Goal: Task Accomplishment & Management: Manage account settings

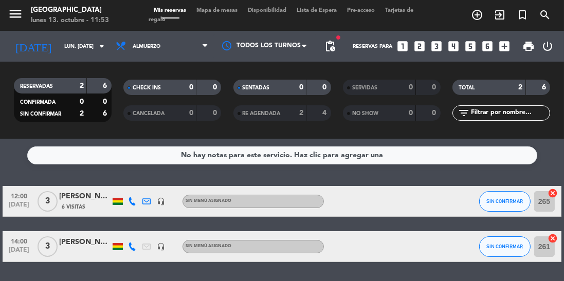
scroll to position [25, 0]
click at [172, 35] on span "Almuerzo" at bounding box center [162, 46] width 103 height 23
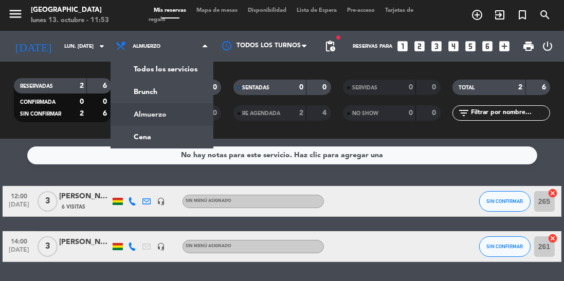
click at [176, 116] on ng-component "menu Jardín de Asia lunes 13. octubre - 11:53 Mis reservas Mapa de mesas Dispon…" at bounding box center [282, 140] width 564 height 281
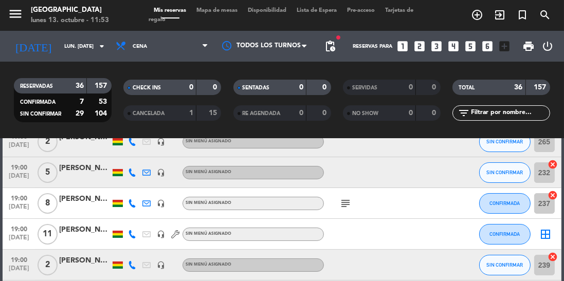
scroll to position [92, 0]
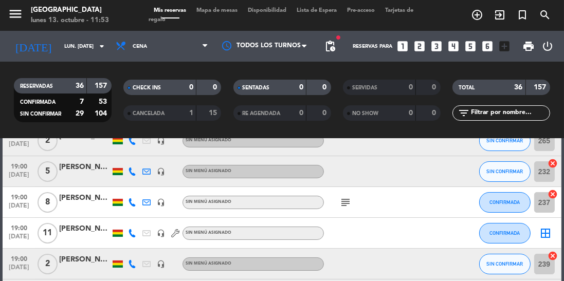
click at [22, 234] on span "[DATE]" at bounding box center [19, 240] width 26 height 12
click at [23, 234] on span "[DATE]" at bounding box center [19, 240] width 26 height 12
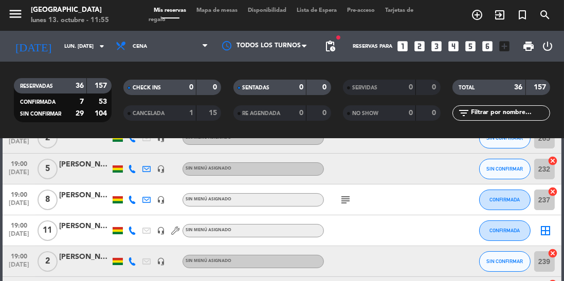
scroll to position [0, 0]
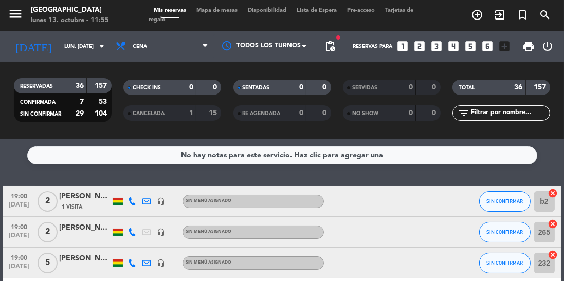
click at [134, 198] on icon at bounding box center [132, 202] width 8 height 8
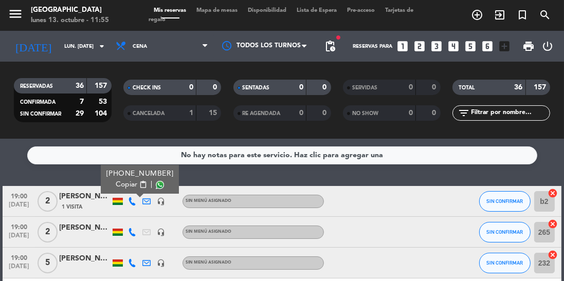
click at [156, 181] on span at bounding box center [160, 185] width 8 height 8
click at [140, 35] on span "Cena" at bounding box center [162, 46] width 103 height 23
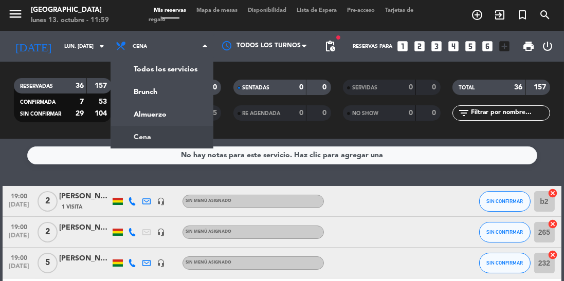
click at [177, 92] on div "menu Jardín de Asia lunes 13. octubre - 11:59 Mis reservas Mapa de mesas Dispon…" at bounding box center [282, 69] width 564 height 139
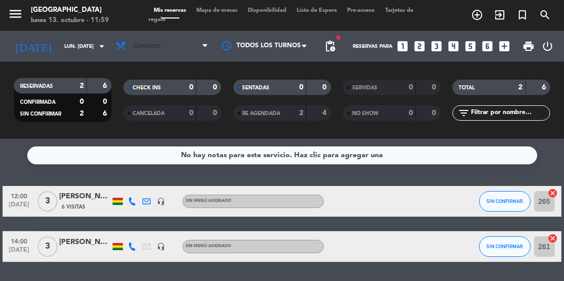
click at [149, 44] on span "Almuerzo" at bounding box center [147, 47] width 28 height 6
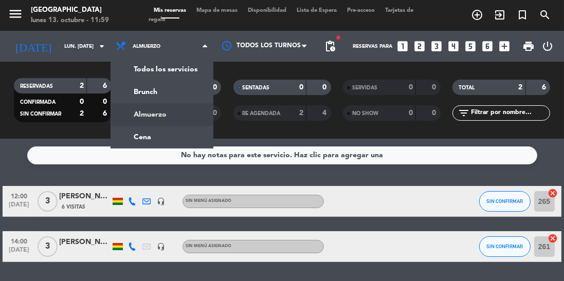
click at [141, 109] on div "menu Jardín de Asia lunes 13. octubre - 11:59 Mis reservas Mapa de mesas Dispon…" at bounding box center [282, 69] width 564 height 139
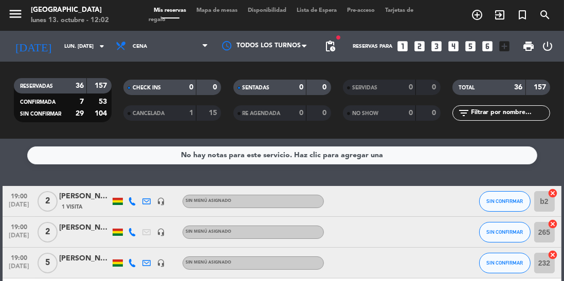
click at [131, 198] on icon at bounding box center [132, 202] width 8 height 8
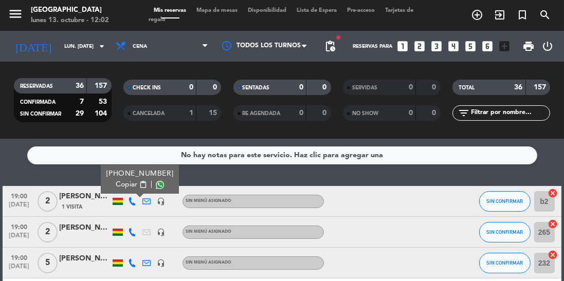
click at [156, 181] on span at bounding box center [160, 185] width 8 height 8
click at [132, 228] on icon at bounding box center [132, 232] width 8 height 8
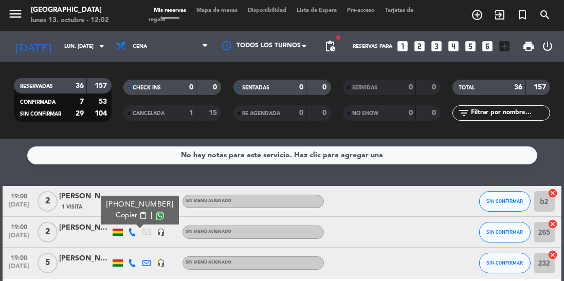
click at [156, 212] on span at bounding box center [160, 216] width 8 height 8
click at [134, 259] on icon at bounding box center [132, 263] width 8 height 8
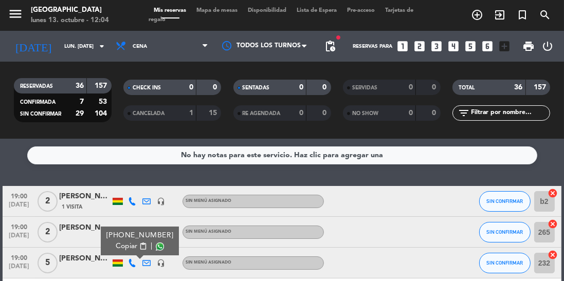
click at [156, 243] on span at bounding box center [160, 247] width 8 height 8
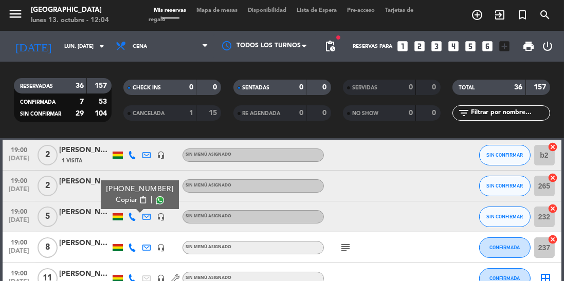
scroll to position [101, 0]
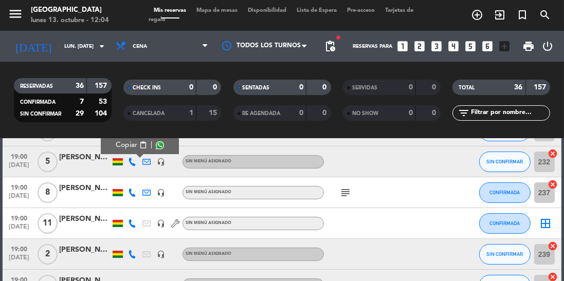
click at [133, 251] on icon at bounding box center [132, 255] width 8 height 8
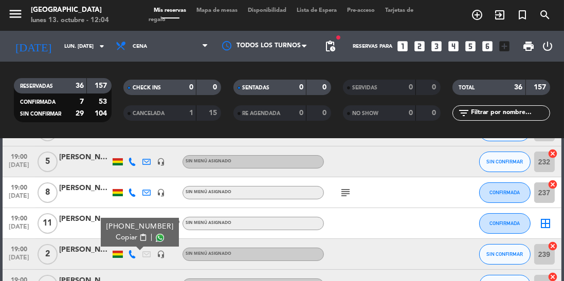
click at [156, 234] on span at bounding box center [160, 238] width 8 height 8
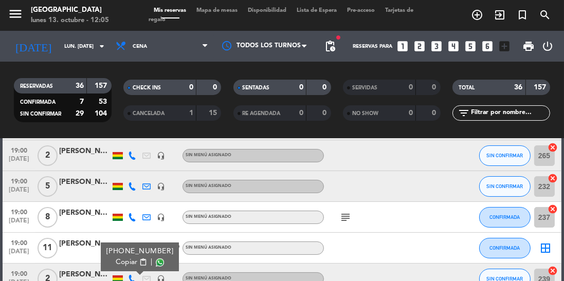
scroll to position [72, 0]
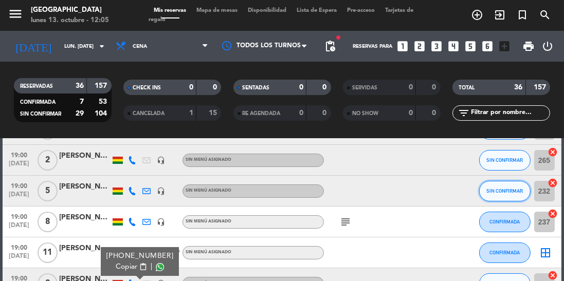
click at [493, 188] on span "SIN CONFIRMAR" at bounding box center [505, 191] width 37 height 6
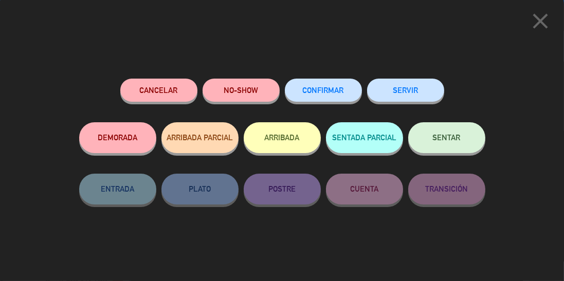
click at [324, 90] on span "CONFIRMAR" at bounding box center [323, 90] width 41 height 9
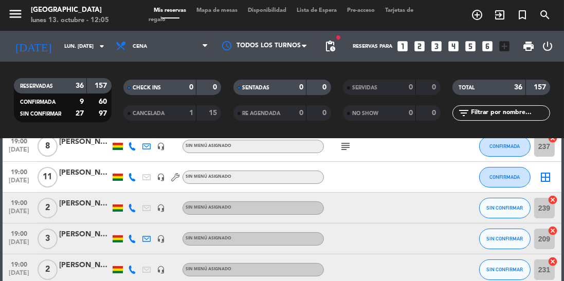
scroll to position [161, 0]
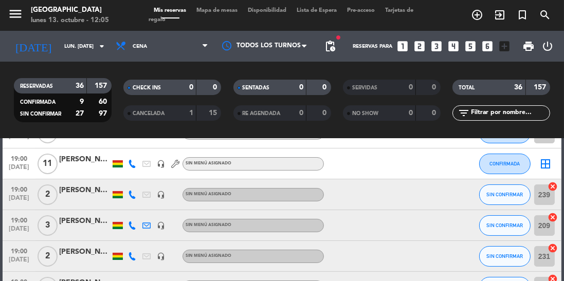
click at [132, 222] on icon at bounding box center [132, 226] width 8 height 8
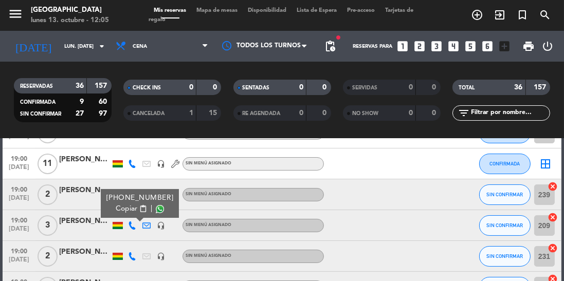
click at [156, 205] on span at bounding box center [160, 209] width 8 height 8
click at [131, 253] on icon at bounding box center [132, 257] width 8 height 8
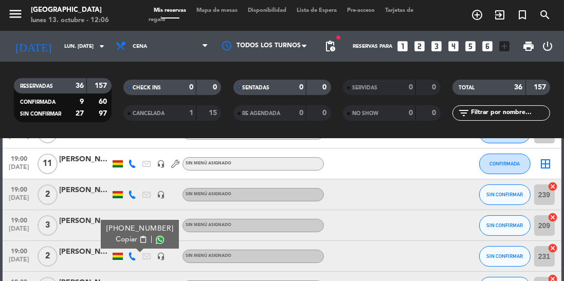
click at [156, 236] on span at bounding box center [160, 240] width 8 height 8
click at [503, 216] on button "SIN CONFIRMAR" at bounding box center [504, 226] width 51 height 21
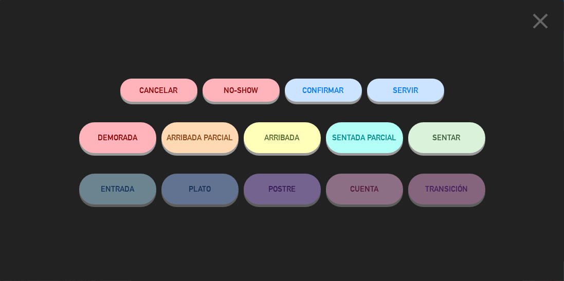
click at [330, 93] on span "CONFIRMAR" at bounding box center [323, 90] width 41 height 9
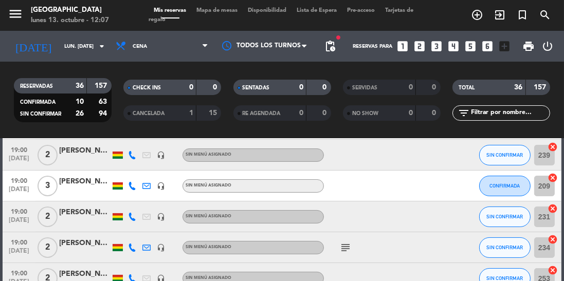
scroll to position [204, 0]
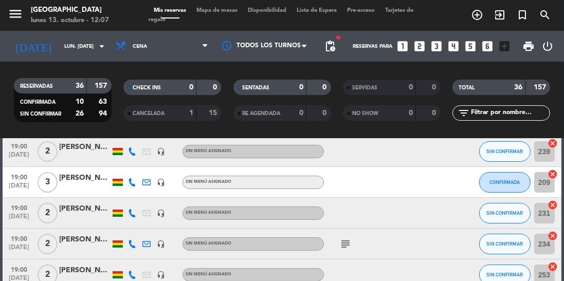
click at [134, 240] on icon at bounding box center [132, 244] width 8 height 8
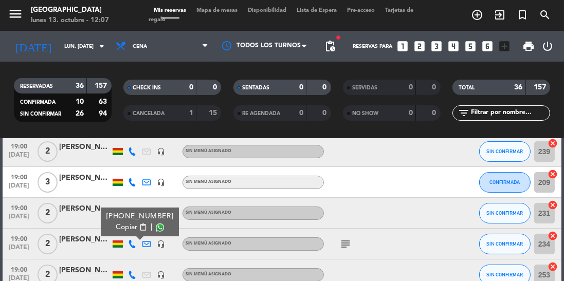
click at [156, 224] on span at bounding box center [160, 228] width 8 height 8
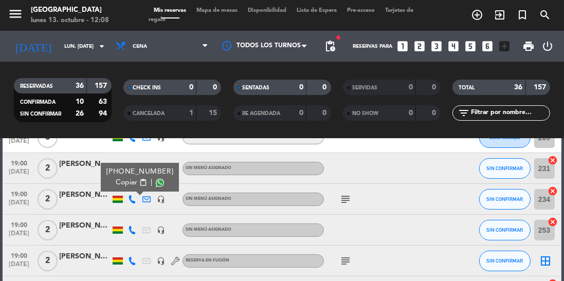
scroll to position [249, 0]
click at [131, 226] on icon at bounding box center [132, 230] width 8 height 8
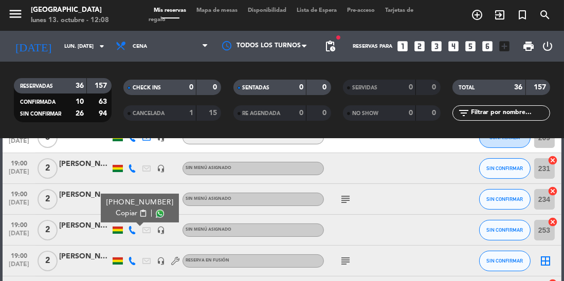
click at [156, 210] on span at bounding box center [160, 214] width 8 height 8
click at [132, 257] on icon at bounding box center [132, 261] width 8 height 8
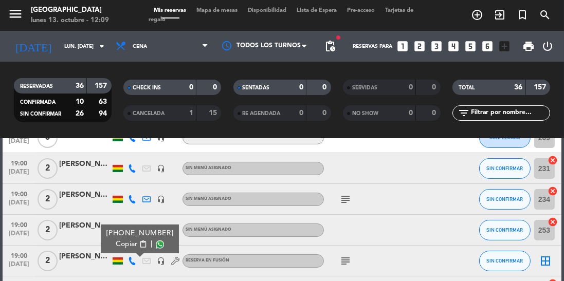
click at [156, 241] on span at bounding box center [160, 245] width 8 height 8
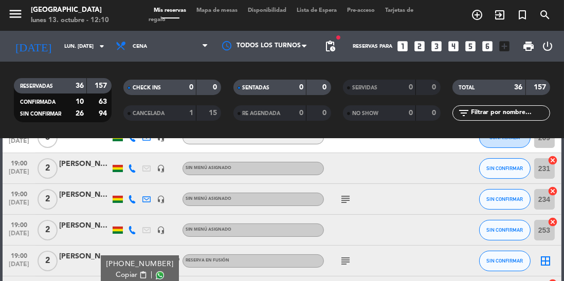
click at [156, 272] on span at bounding box center [160, 276] width 8 height 8
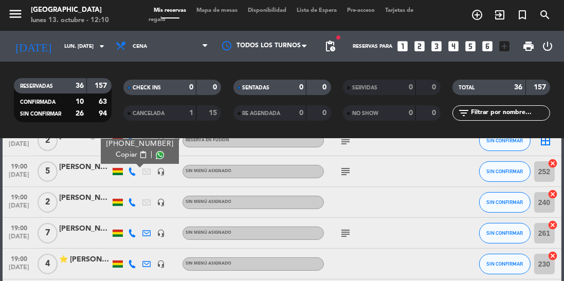
scroll to position [374, 0]
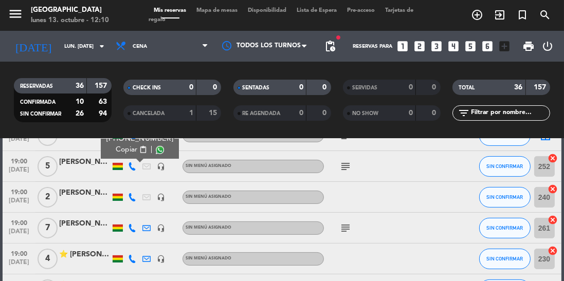
click at [130, 193] on icon at bounding box center [132, 197] width 8 height 8
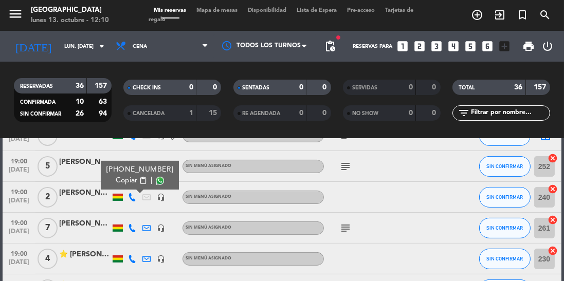
click at [156, 177] on span at bounding box center [160, 181] width 8 height 8
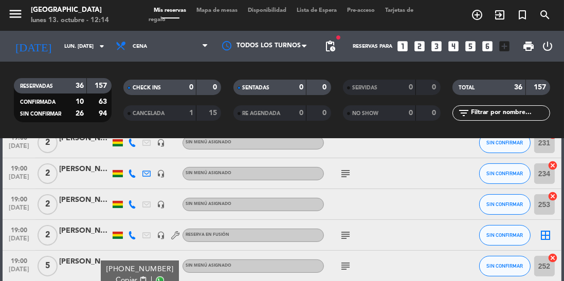
scroll to position [255, 0]
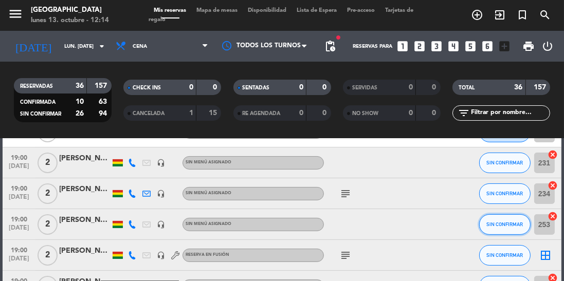
click at [495, 215] on button "SIN CONFIRMAR" at bounding box center [504, 225] width 51 height 21
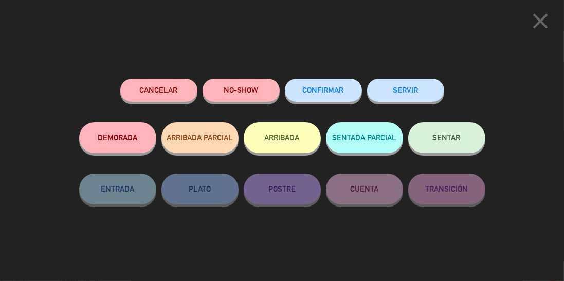
click at [326, 91] on span "CONFIRMAR" at bounding box center [323, 90] width 41 height 9
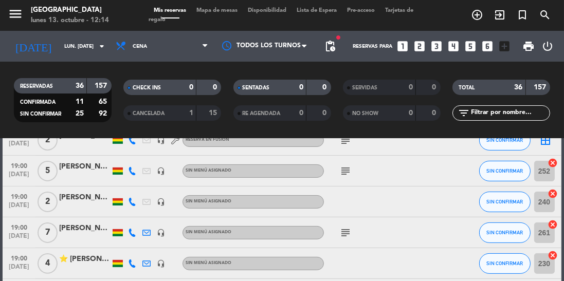
scroll to position [372, 0]
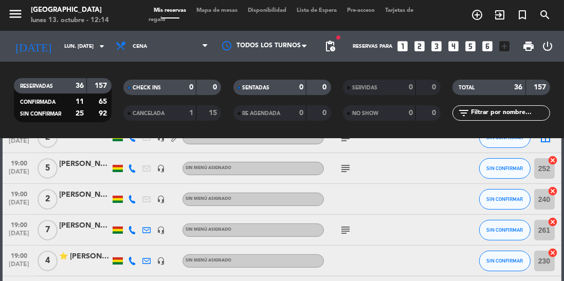
click at [133, 226] on icon at bounding box center [132, 230] width 8 height 8
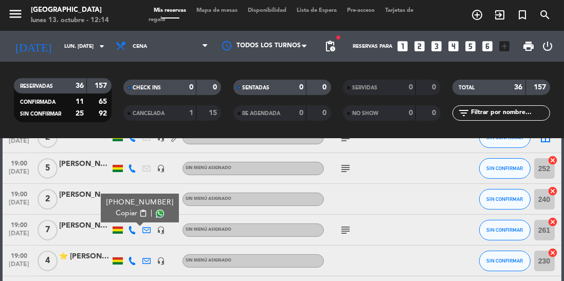
click at [156, 210] on span at bounding box center [160, 214] width 8 height 8
click at [133, 257] on icon at bounding box center [132, 261] width 8 height 8
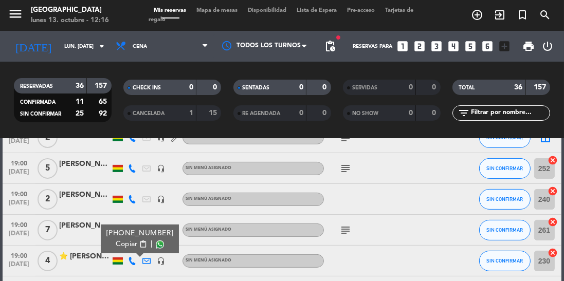
click at [156, 241] on span at bounding box center [160, 245] width 8 height 8
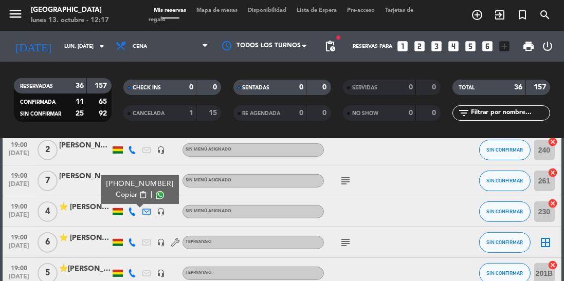
scroll to position [463, 0]
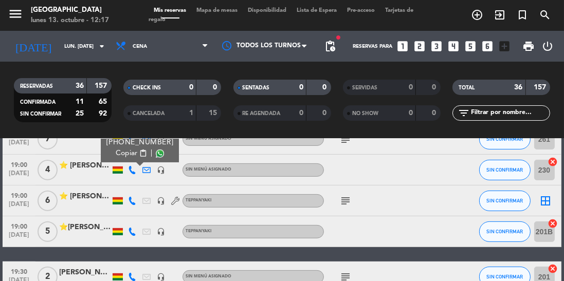
click at [130, 197] on icon at bounding box center [132, 201] width 8 height 8
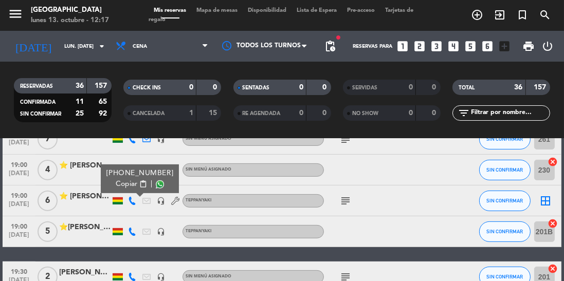
click at [156, 181] on span at bounding box center [160, 185] width 8 height 8
click at [132, 228] on icon at bounding box center [132, 232] width 8 height 8
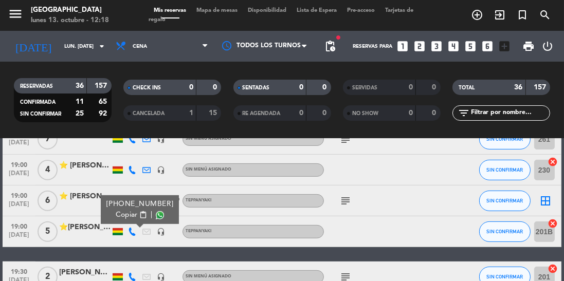
click at [156, 211] on span at bounding box center [160, 215] width 8 height 8
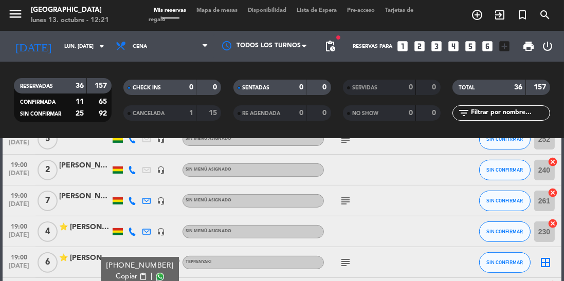
scroll to position [402, 0]
click at [501, 198] on span "SIN CONFIRMAR" at bounding box center [505, 201] width 37 height 6
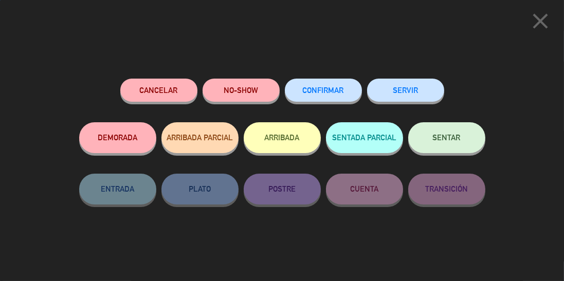
click at [326, 91] on span "CONFIRMAR" at bounding box center [323, 90] width 41 height 9
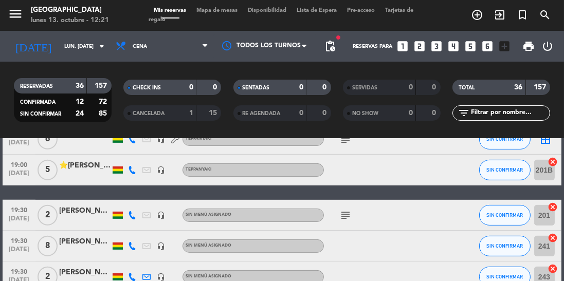
scroll to position [531, 0]
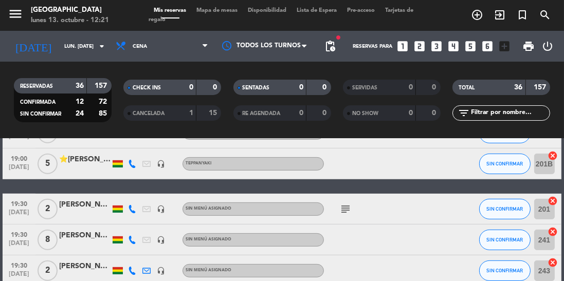
click at [131, 205] on icon at bounding box center [132, 209] width 8 height 8
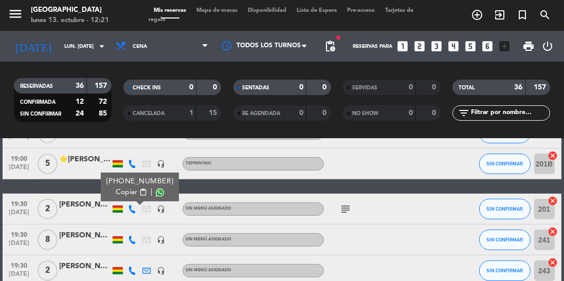
click at [156, 189] on span at bounding box center [160, 193] width 8 height 8
click at [132, 236] on icon at bounding box center [132, 240] width 8 height 8
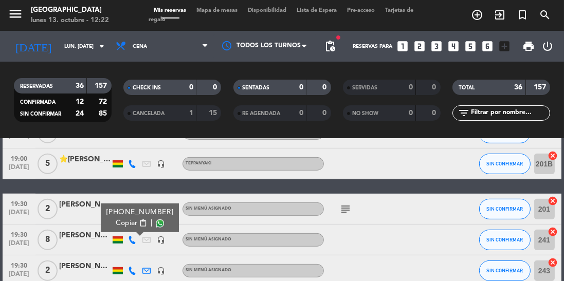
click at [156, 220] on span at bounding box center [160, 224] width 8 height 8
click at [134, 267] on icon at bounding box center [132, 271] width 8 height 8
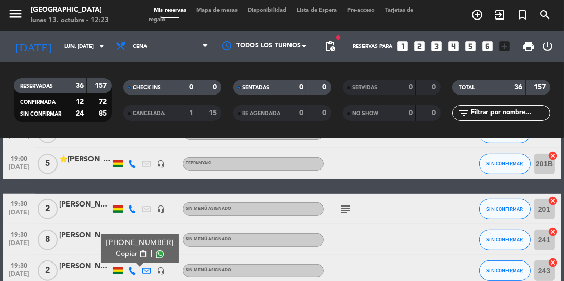
click at [156, 251] on span at bounding box center [160, 255] width 8 height 8
click at [77, 242] on div at bounding box center [84, 246] width 51 height 8
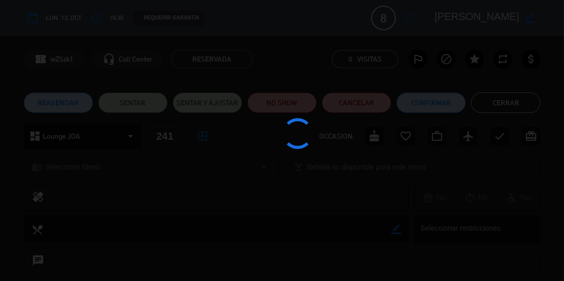
click at [354, 207] on div at bounding box center [282, 140] width 564 height 281
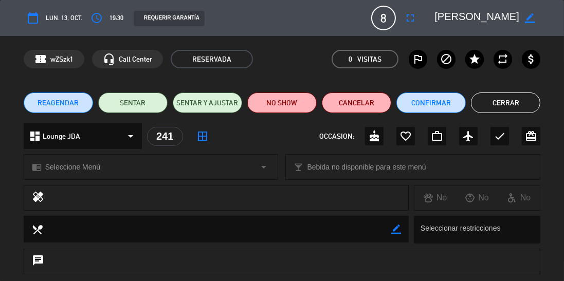
click at [516, 104] on button "Cerrar" at bounding box center [505, 103] width 69 height 21
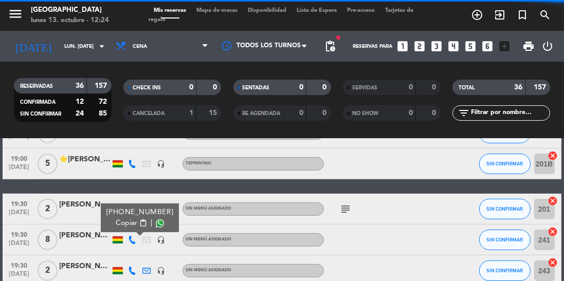
click at [156, 220] on span at bounding box center [160, 224] width 8 height 8
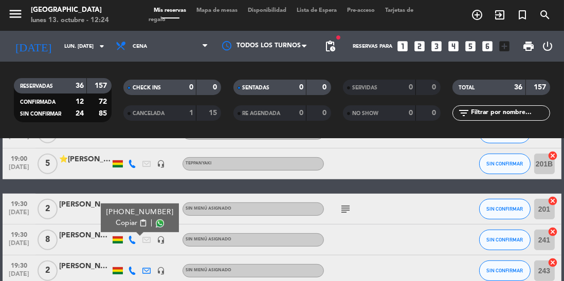
click at [412, 194] on div at bounding box center [425, 209] width 28 height 30
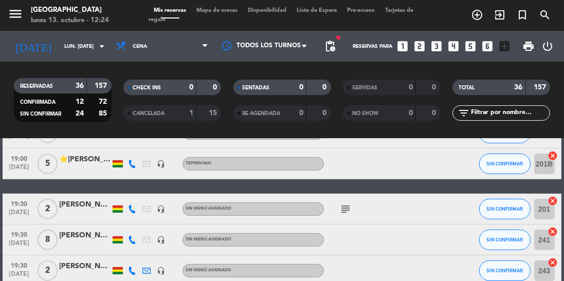
click at [134, 205] on icon at bounding box center [132, 209] width 8 height 8
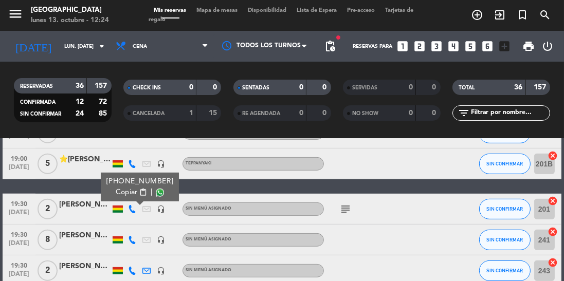
click at [156, 189] on span at bounding box center [160, 193] width 8 height 8
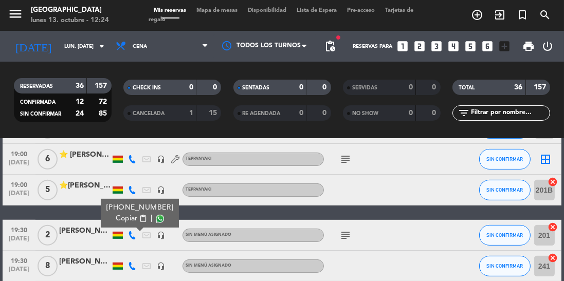
click at [131, 186] on icon at bounding box center [132, 190] width 8 height 8
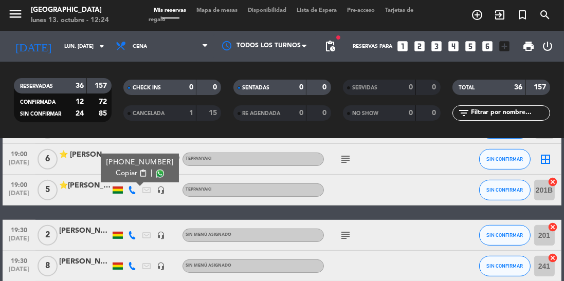
click at [156, 170] on span at bounding box center [160, 174] width 8 height 8
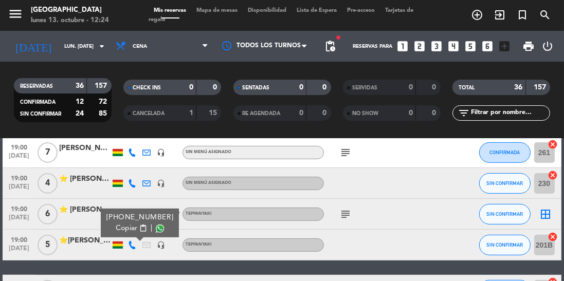
scroll to position [445, 0]
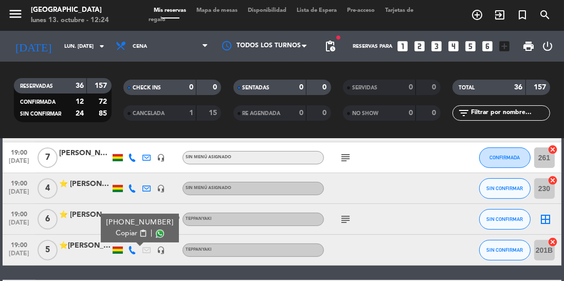
click at [396, 204] on div "subject" at bounding box center [367, 219] width 86 height 30
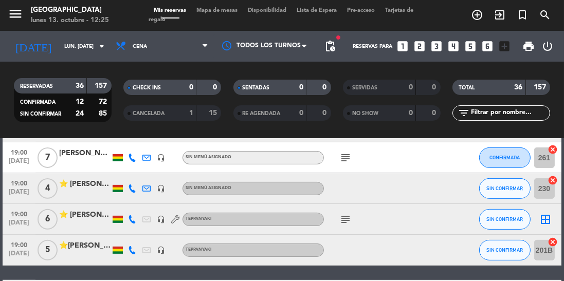
click at [133, 216] on icon at bounding box center [132, 220] width 8 height 8
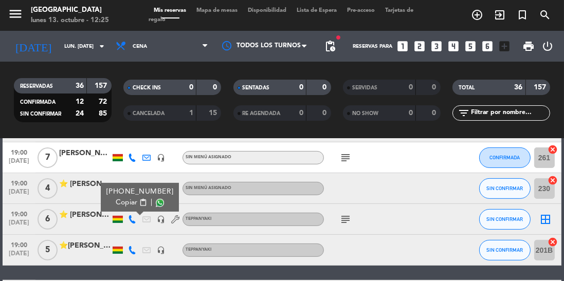
click at [156, 199] on span at bounding box center [160, 203] width 8 height 8
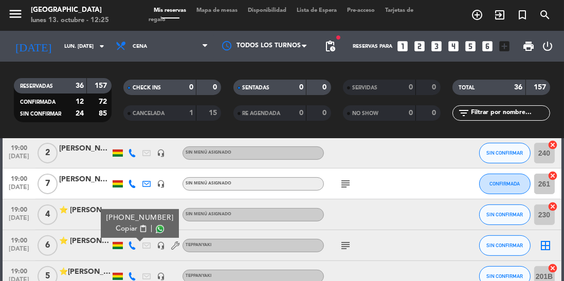
scroll to position [399, 0]
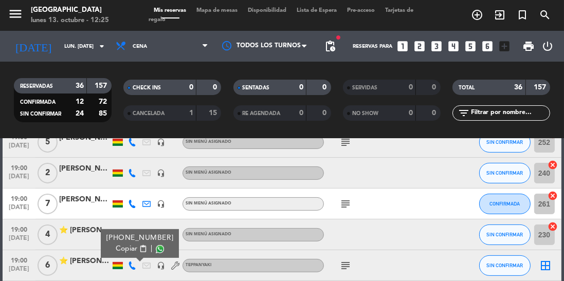
click at [130, 200] on icon at bounding box center [132, 204] width 8 height 8
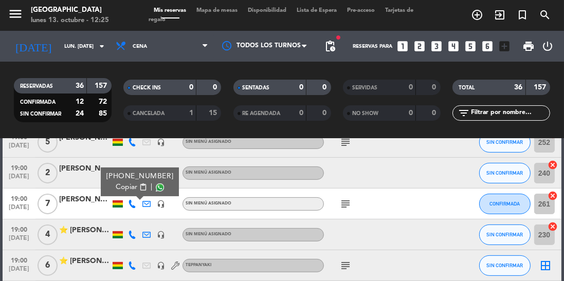
click at [156, 184] on span at bounding box center [160, 188] width 8 height 8
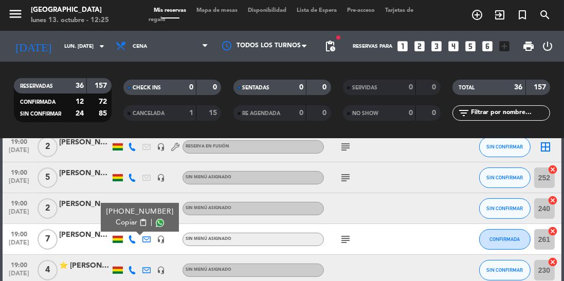
scroll to position [364, 0]
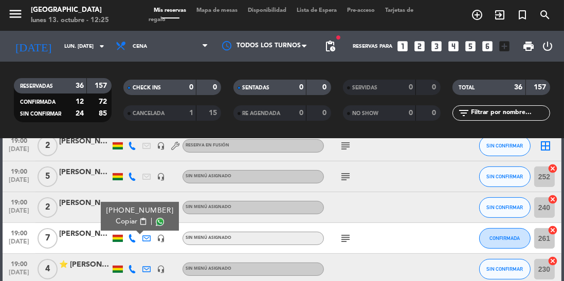
click at [402, 192] on div at bounding box center [367, 207] width 86 height 30
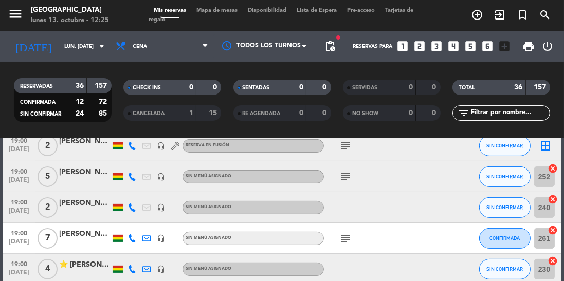
click at [129, 204] on icon at bounding box center [132, 208] width 8 height 8
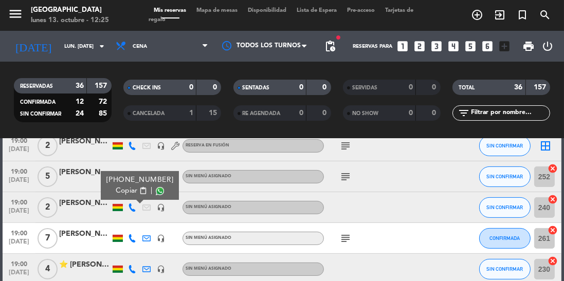
click at [156, 187] on span at bounding box center [160, 191] width 8 height 8
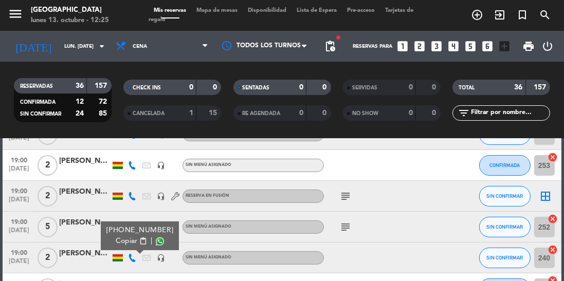
click at [387, 212] on div "subject" at bounding box center [367, 227] width 86 height 30
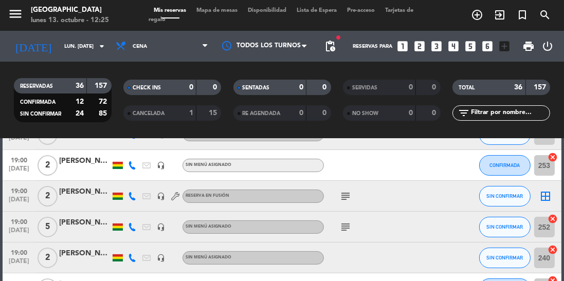
click at [129, 223] on icon at bounding box center [132, 227] width 8 height 8
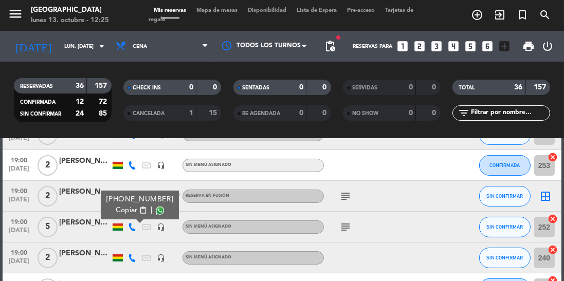
click at [156, 207] on span at bounding box center [160, 211] width 8 height 8
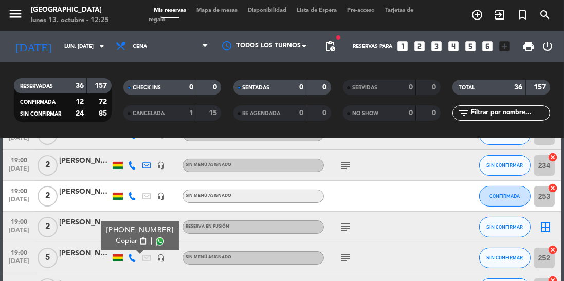
scroll to position [283, 0]
click at [401, 212] on div "subject" at bounding box center [367, 227] width 86 height 30
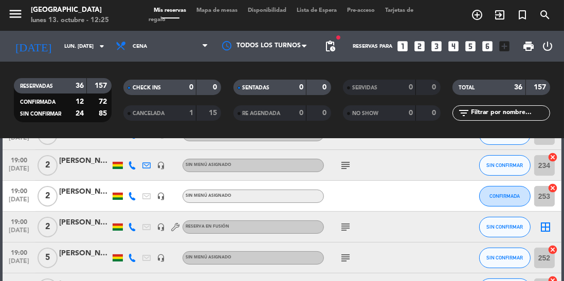
click at [121, 224] on div at bounding box center [118, 227] width 10 height 7
click at [129, 223] on icon at bounding box center [132, 227] width 8 height 8
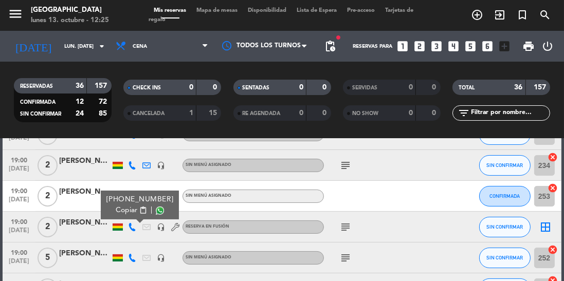
click at [156, 207] on span at bounding box center [160, 211] width 8 height 8
click at [501, 217] on button "SIN CONFIRMAR" at bounding box center [504, 227] width 51 height 21
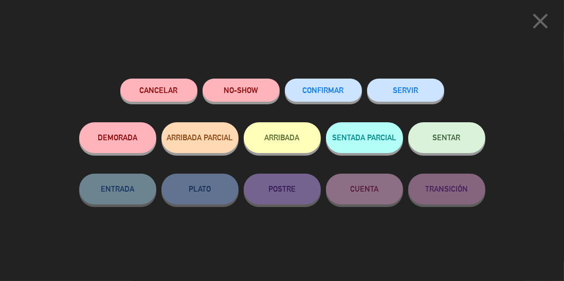
click at [316, 94] on span "CONFIRMAR" at bounding box center [323, 90] width 41 height 9
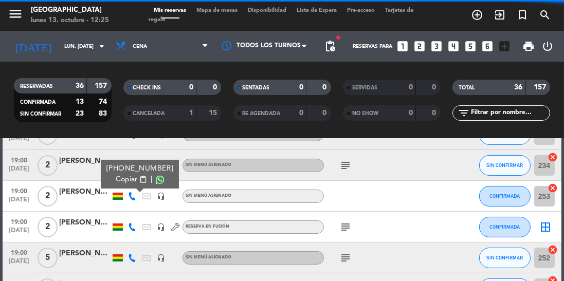
scroll to position [231, 0]
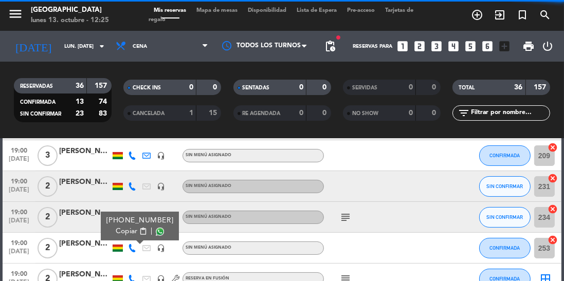
click at [156, 228] on span at bounding box center [160, 232] width 8 height 8
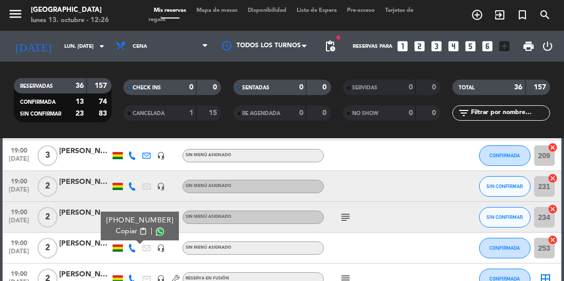
click at [401, 171] on div at bounding box center [367, 186] width 86 height 30
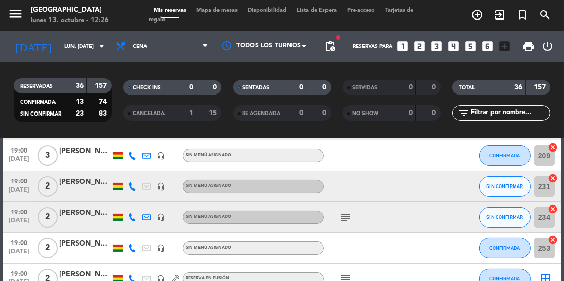
click at [133, 213] on icon at bounding box center [132, 217] width 8 height 8
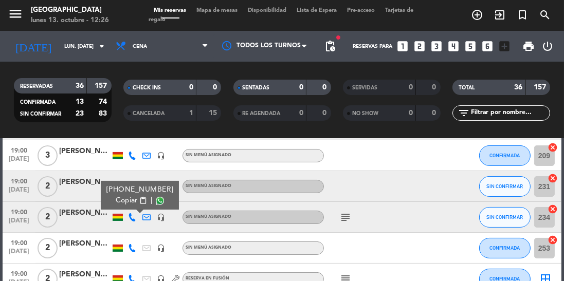
click at [156, 197] on span at bounding box center [160, 201] width 8 height 8
click at [388, 171] on div at bounding box center [367, 186] width 86 height 30
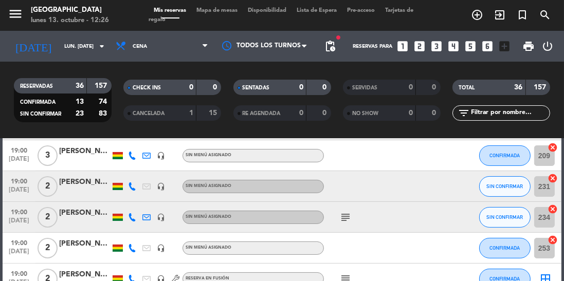
click at [133, 183] on icon at bounding box center [132, 187] width 8 height 8
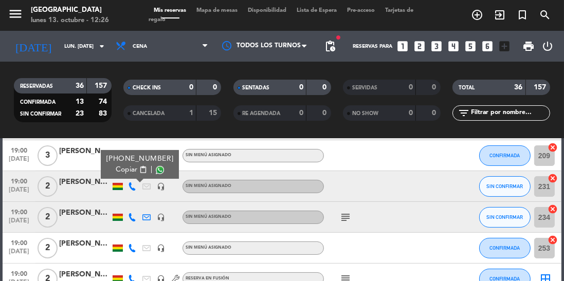
click at [156, 166] on span at bounding box center [160, 170] width 8 height 8
click at [505, 176] on button "SIN CONFIRMAR" at bounding box center [504, 186] width 51 height 21
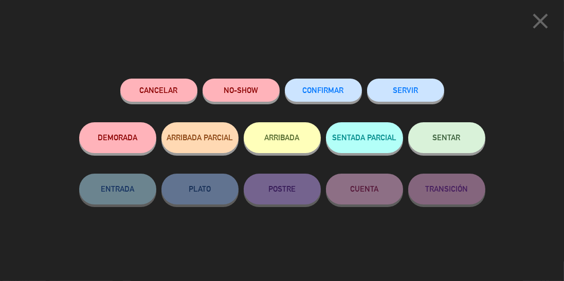
click at [331, 92] on span "CONFIRMAR" at bounding box center [323, 90] width 41 height 9
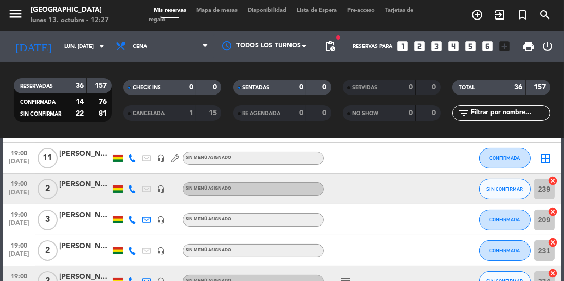
scroll to position [0, 0]
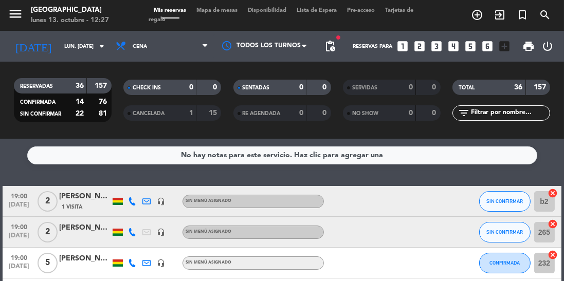
click at [134, 198] on icon at bounding box center [132, 202] width 8 height 8
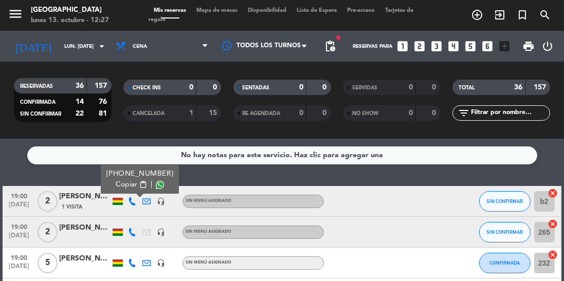
click at [156, 181] on span at bounding box center [160, 185] width 8 height 8
click at [501, 191] on button "SIN CONFIRMAR" at bounding box center [504, 201] width 51 height 21
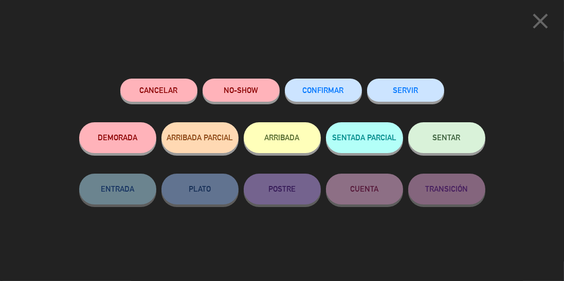
click at [332, 94] on span "CONFIRMAR" at bounding box center [323, 90] width 41 height 9
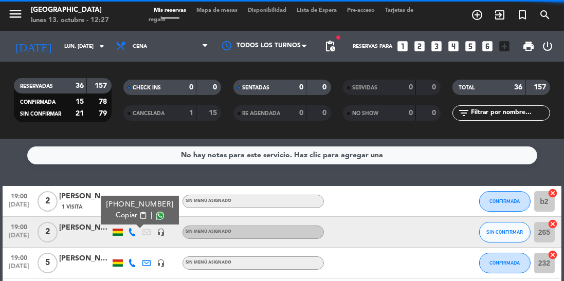
click at [156, 212] on span at bounding box center [160, 216] width 8 height 8
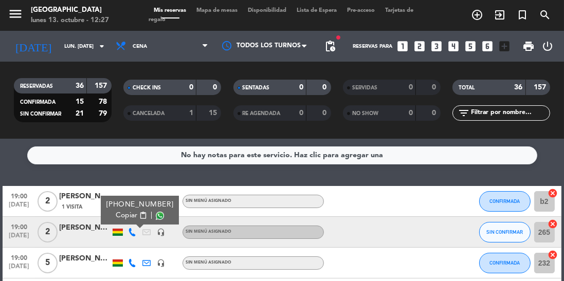
click at [135, 259] on icon at bounding box center [132, 263] width 8 height 8
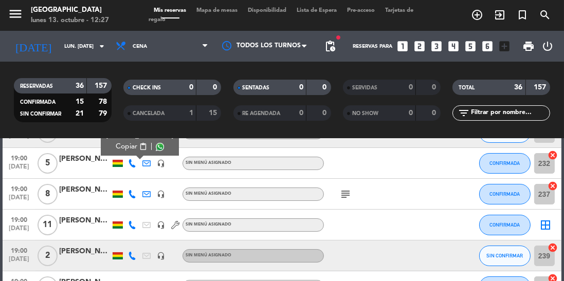
scroll to position [120, 0]
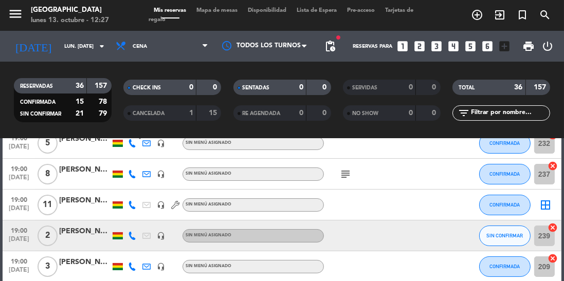
click at [133, 232] on icon at bounding box center [132, 236] width 8 height 8
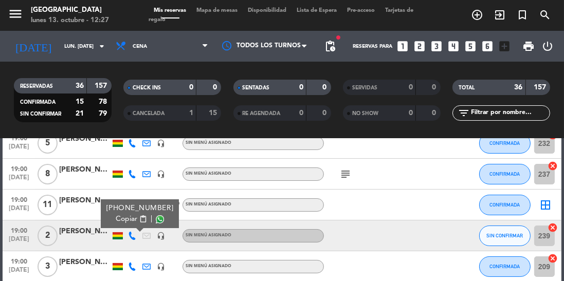
click at [156, 216] on span at bounding box center [160, 220] width 8 height 8
click at [495, 226] on button "SIN CONFIRMAR" at bounding box center [504, 236] width 51 height 21
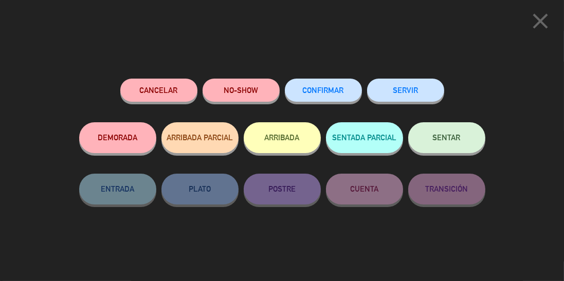
click at [340, 97] on button "CONFIRMAR" at bounding box center [323, 90] width 77 height 23
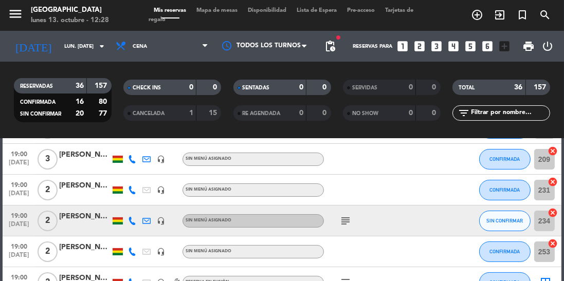
scroll to position [235, 0]
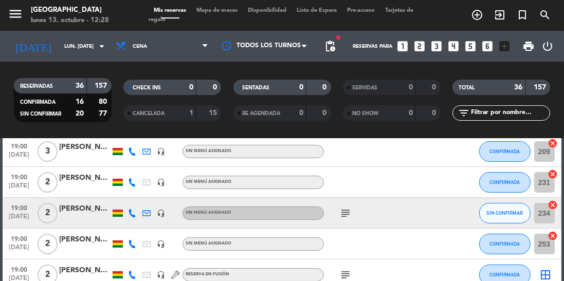
click at [132, 209] on icon at bounding box center [132, 213] width 8 height 8
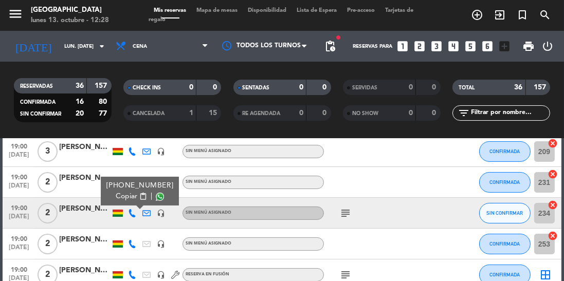
click at [156, 193] on span at bounding box center [160, 197] width 8 height 8
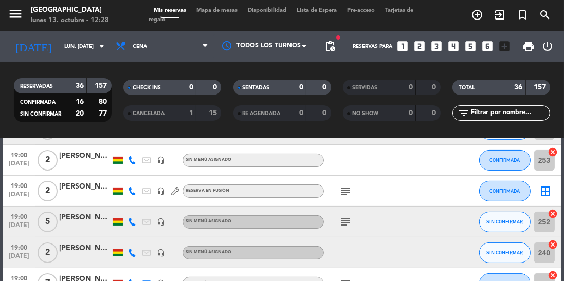
scroll to position [320, 0]
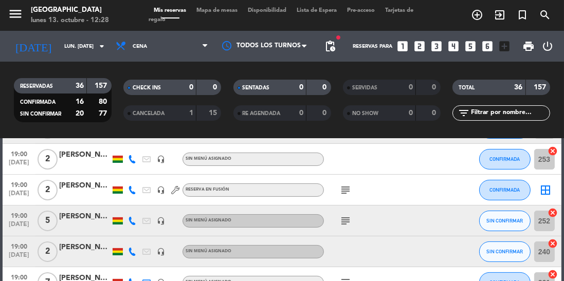
click at [132, 217] on icon at bounding box center [132, 221] width 8 height 8
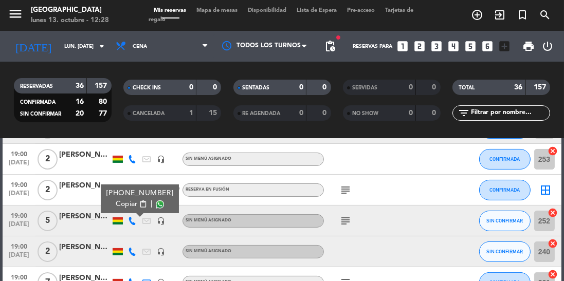
click at [156, 201] on span at bounding box center [160, 205] width 8 height 8
click at [133, 248] on icon at bounding box center [132, 252] width 8 height 8
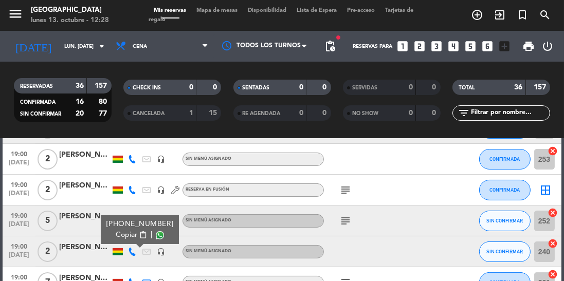
click at [156, 231] on span at bounding box center [160, 235] width 8 height 8
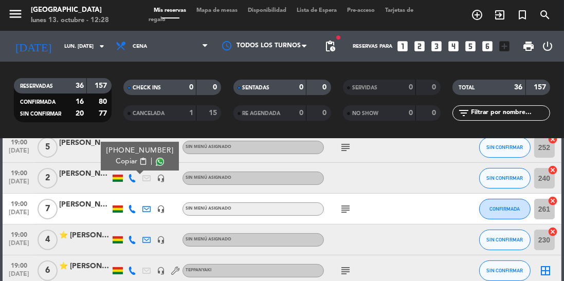
click at [130, 236] on icon at bounding box center [132, 240] width 8 height 8
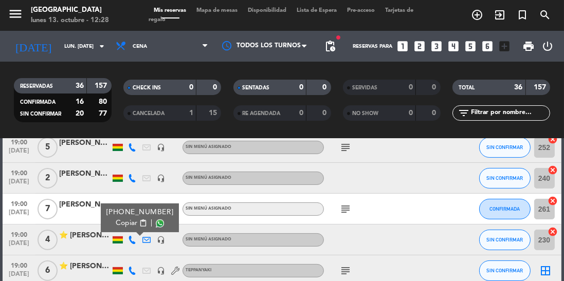
click at [156, 220] on span at bounding box center [160, 224] width 8 height 8
click at [133, 267] on icon at bounding box center [132, 271] width 8 height 8
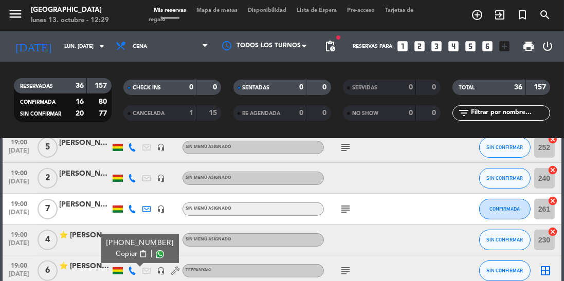
click at [156, 251] on span at bounding box center [160, 255] width 8 height 8
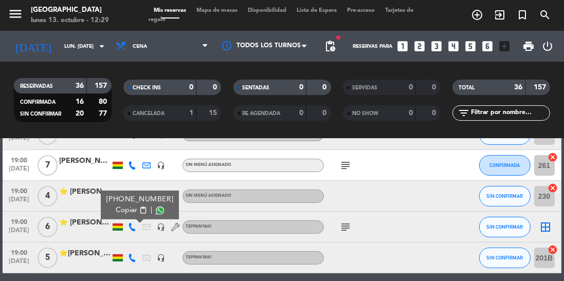
scroll to position [472, 0]
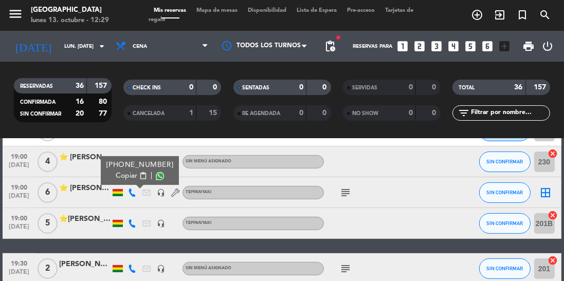
click at [131, 220] on icon at bounding box center [132, 224] width 8 height 8
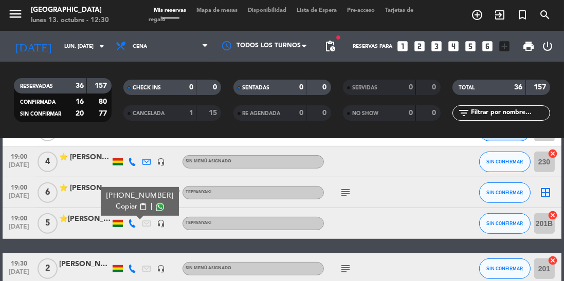
click at [156, 203] on span at bounding box center [160, 207] width 8 height 8
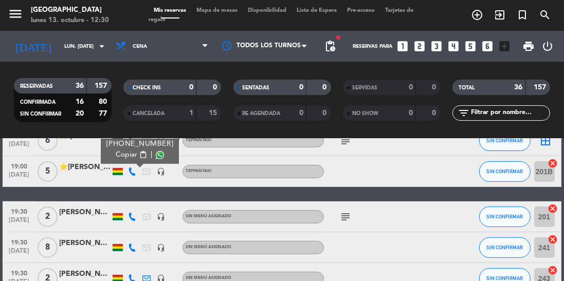
click at [130, 213] on icon at bounding box center [132, 217] width 8 height 8
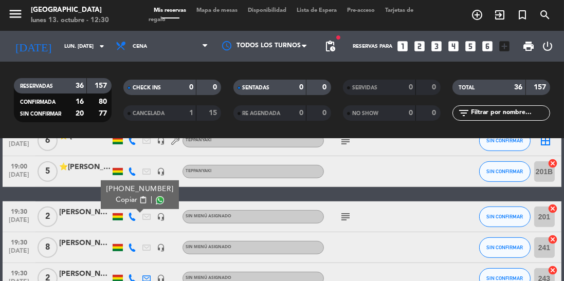
click at [156, 197] on span at bounding box center [160, 201] width 8 height 8
click at [499, 207] on button "SIN CONFIRMAR" at bounding box center [504, 217] width 51 height 21
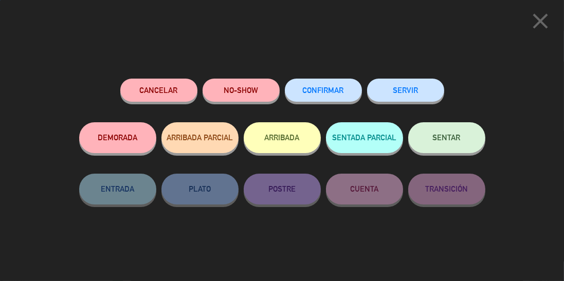
click at [329, 91] on span "CONFIRMAR" at bounding box center [323, 90] width 41 height 9
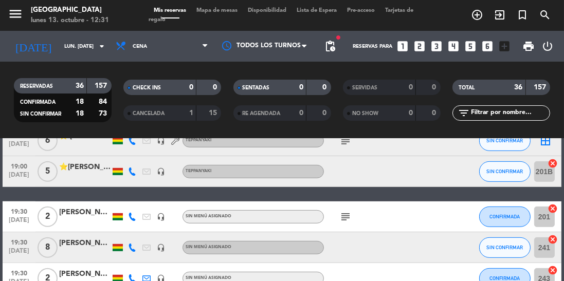
click at [130, 244] on icon at bounding box center [132, 248] width 8 height 8
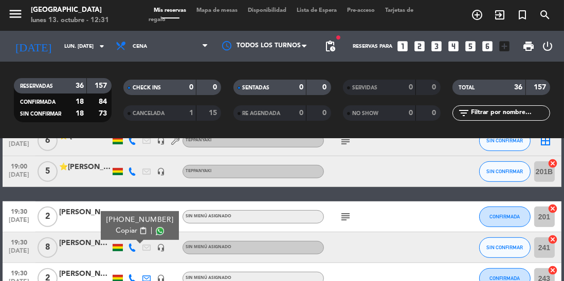
click at [156, 227] on span at bounding box center [160, 231] width 8 height 8
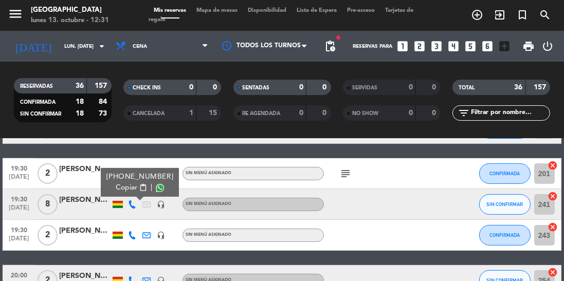
scroll to position [567, 0]
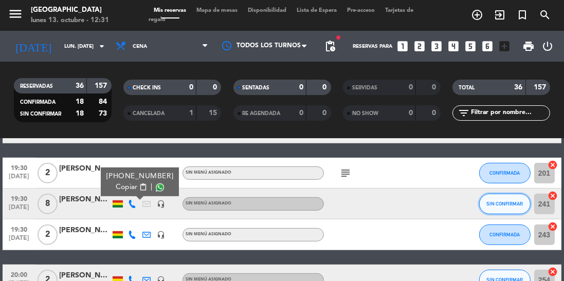
click at [496, 201] on span "SIN CONFIRMAR" at bounding box center [505, 204] width 37 height 6
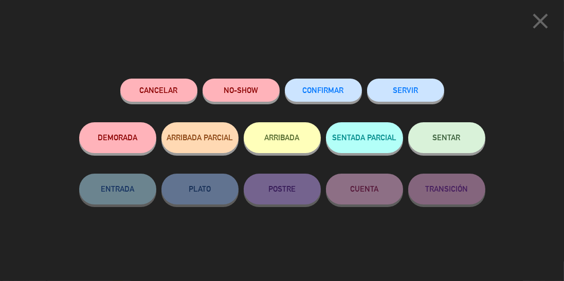
click at [337, 89] on span "CONFIRMAR" at bounding box center [323, 90] width 41 height 9
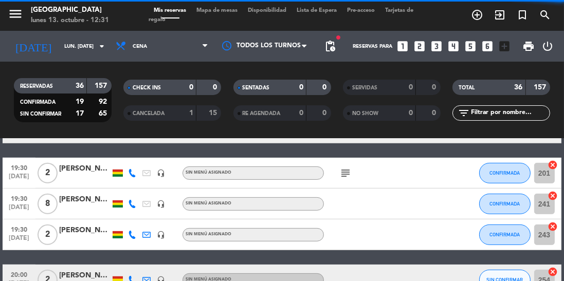
click at [130, 231] on icon at bounding box center [132, 235] width 8 height 8
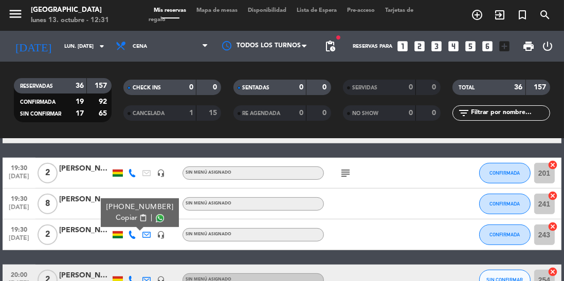
click at [156, 215] on span at bounding box center [160, 219] width 8 height 8
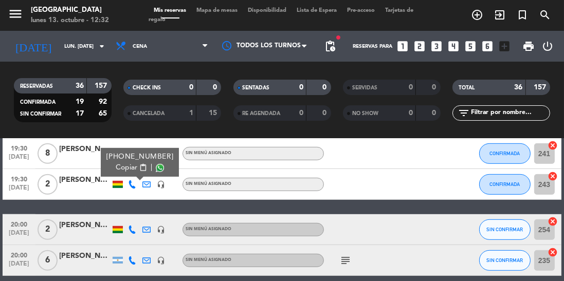
scroll to position [618, 0]
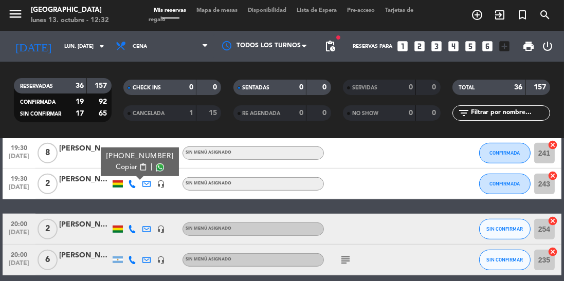
click at [133, 225] on icon at bounding box center [132, 229] width 8 height 8
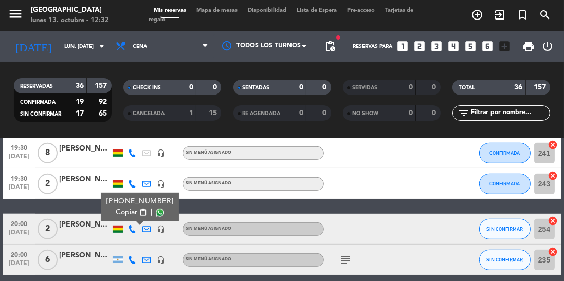
click at [156, 209] on span at bounding box center [160, 213] width 8 height 8
click at [130, 256] on icon at bounding box center [132, 260] width 8 height 8
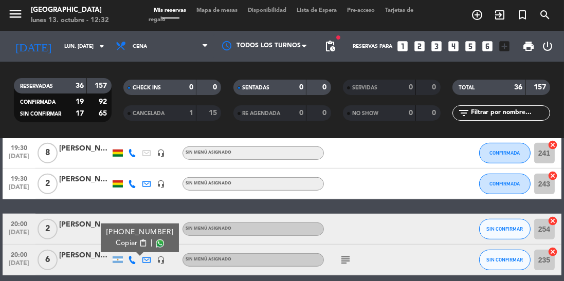
click at [156, 240] on span at bounding box center [160, 244] width 8 height 8
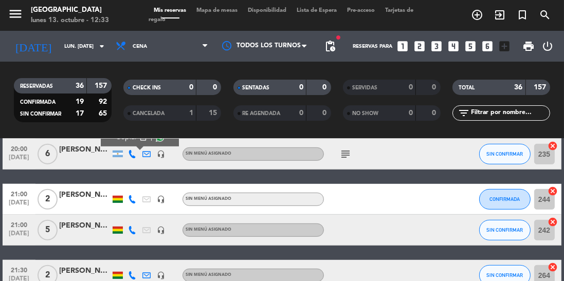
scroll to position [728, 0]
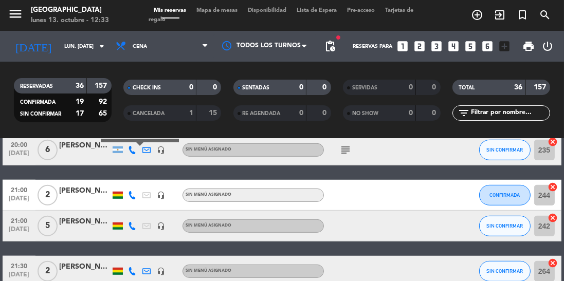
click at [132, 222] on icon at bounding box center [132, 226] width 8 height 8
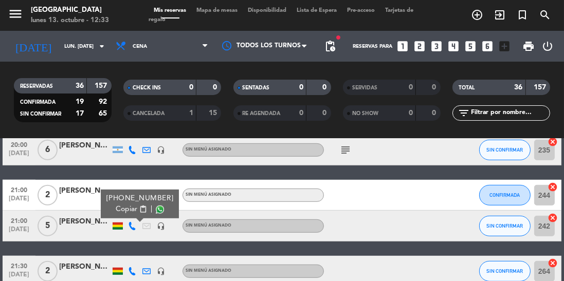
click at [156, 206] on span at bounding box center [160, 210] width 8 height 8
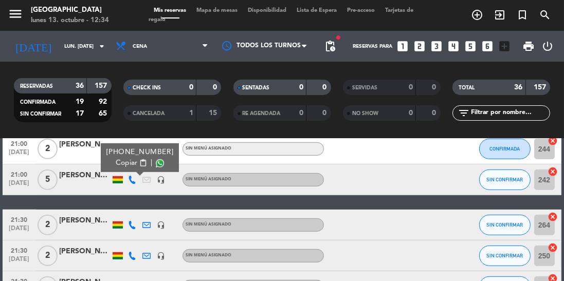
scroll to position [795, 0]
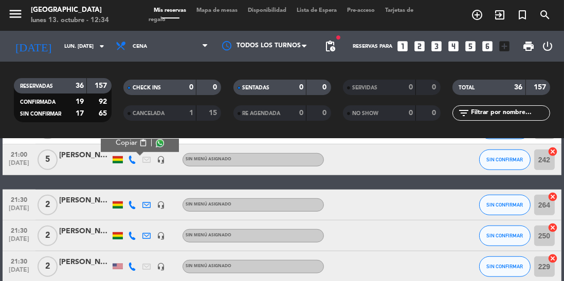
click at [130, 201] on icon at bounding box center [132, 205] width 8 height 8
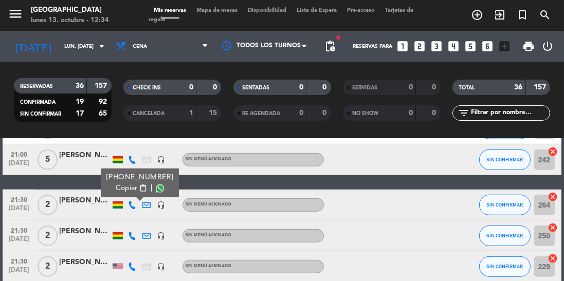
click at [156, 185] on span at bounding box center [160, 189] width 8 height 8
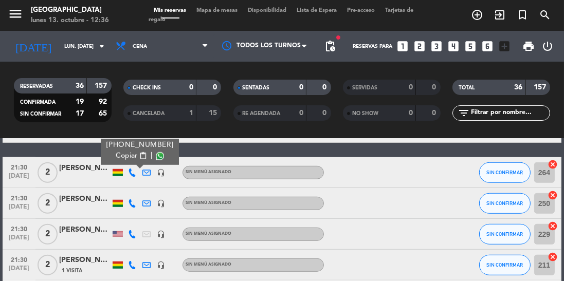
scroll to position [834, 0]
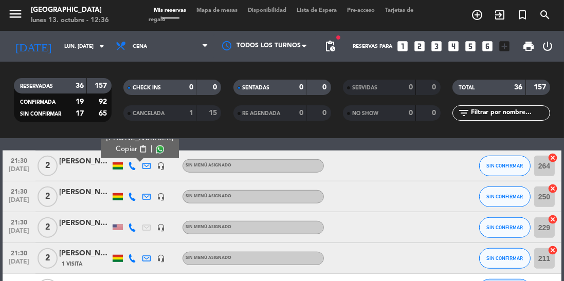
click at [156, 146] on span at bounding box center [160, 150] width 8 height 8
click at [132, 193] on icon at bounding box center [132, 197] width 8 height 8
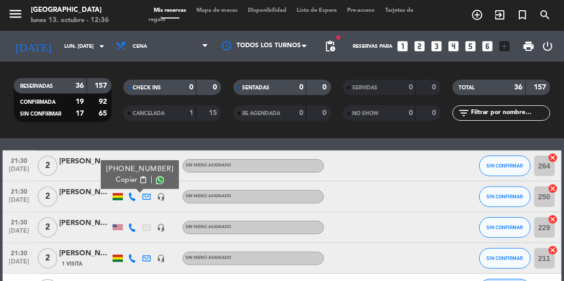
click at [156, 176] on span at bounding box center [160, 180] width 8 height 8
click at [134, 224] on icon at bounding box center [132, 228] width 8 height 8
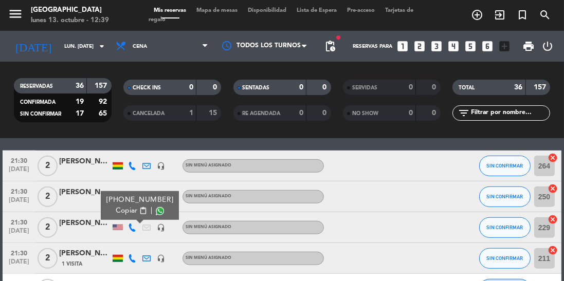
click at [156, 207] on span at bounding box center [160, 211] width 8 height 8
click at [133, 255] on icon at bounding box center [132, 259] width 8 height 8
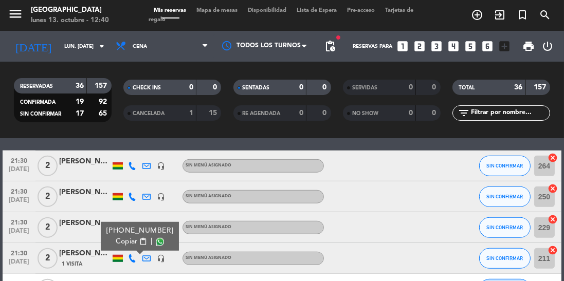
click at [156, 238] on span at bounding box center [160, 242] width 8 height 8
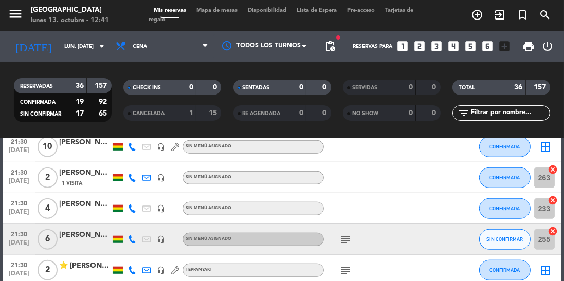
scroll to position [1024, 0]
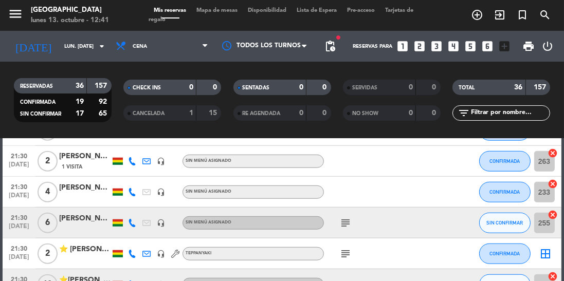
click at [130, 219] on icon at bounding box center [132, 223] width 8 height 8
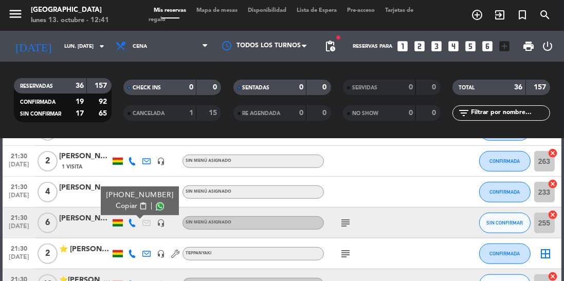
click at [156, 203] on span at bounding box center [160, 207] width 8 height 8
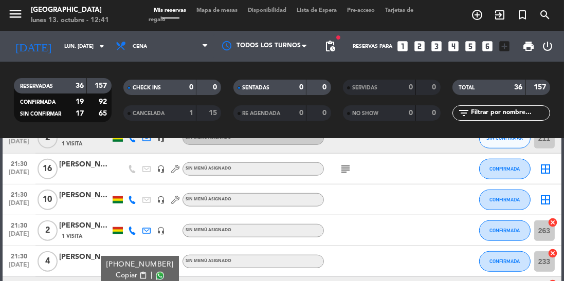
scroll to position [929, 0]
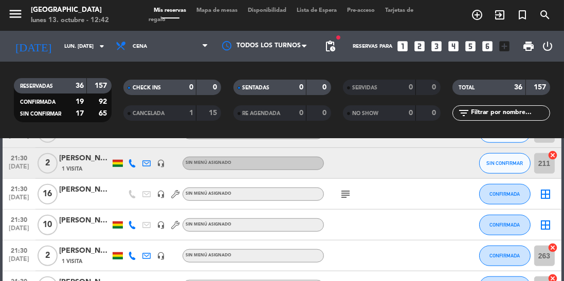
click at [132, 252] on icon at bounding box center [132, 256] width 8 height 8
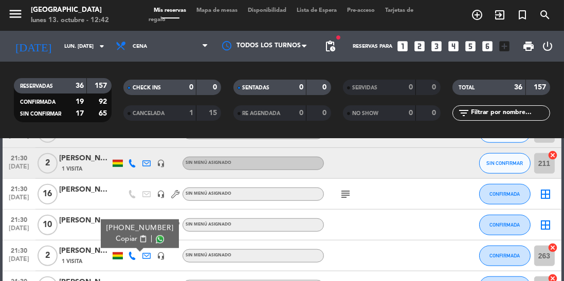
click at [156, 236] on span at bounding box center [160, 240] width 8 height 8
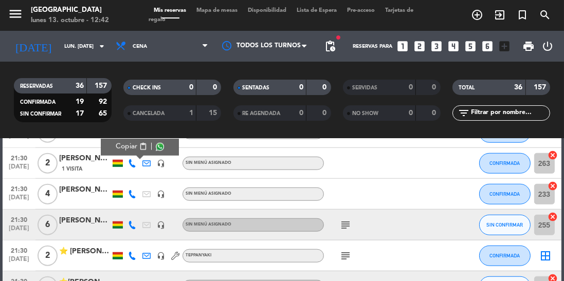
scroll to position [1031, 0]
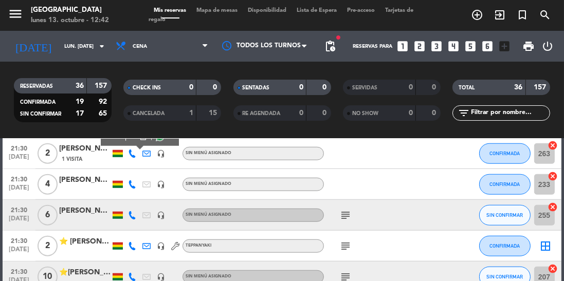
click at [131, 181] on icon at bounding box center [132, 185] width 8 height 8
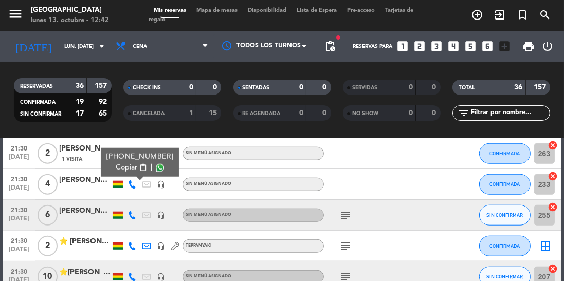
click at [156, 164] on span at bounding box center [160, 168] width 8 height 8
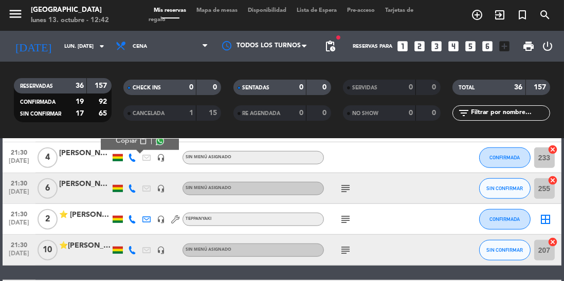
scroll to position [1090, 0]
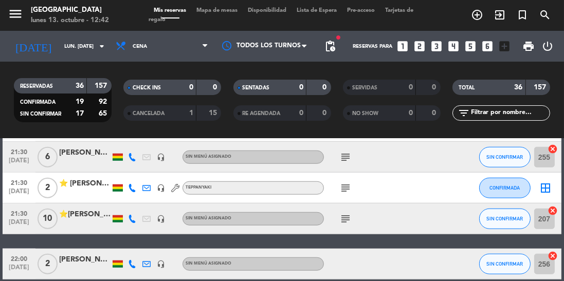
click at [131, 215] on icon at bounding box center [132, 219] width 8 height 8
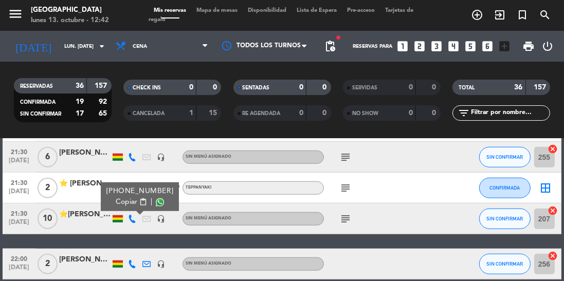
click at [156, 199] on span at bounding box center [160, 203] width 8 height 8
click at [130, 260] on icon at bounding box center [132, 264] width 8 height 8
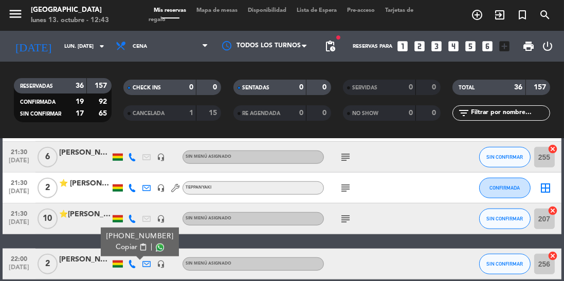
click at [156, 244] on span at bounding box center [160, 248] width 8 height 8
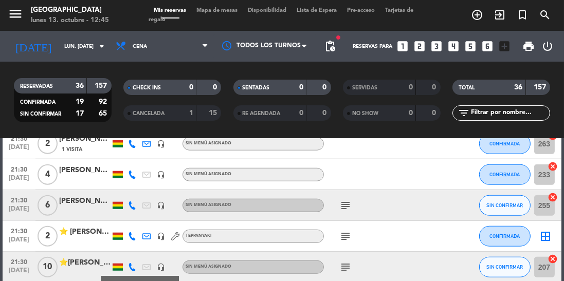
scroll to position [1031, 0]
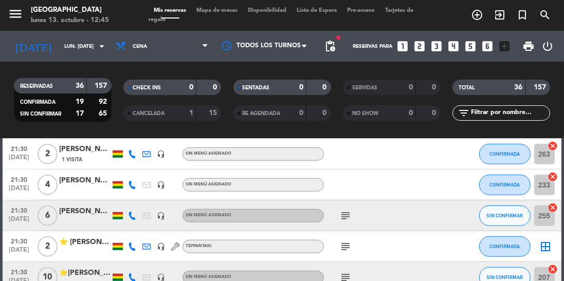
click at [130, 212] on icon at bounding box center [132, 216] width 8 height 8
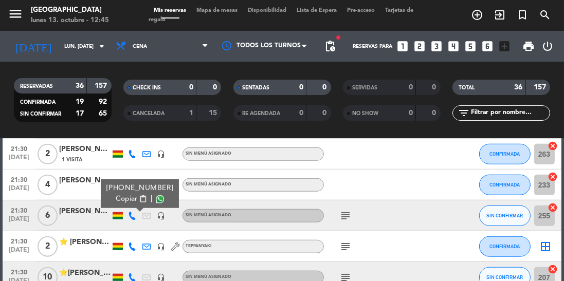
click at [156, 195] on span at bounding box center [160, 199] width 8 height 8
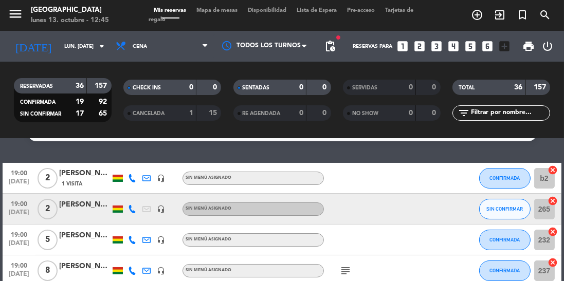
scroll to position [0, 0]
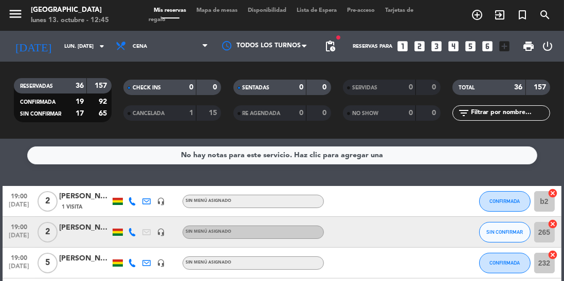
click at [133, 228] on icon at bounding box center [132, 232] width 8 height 8
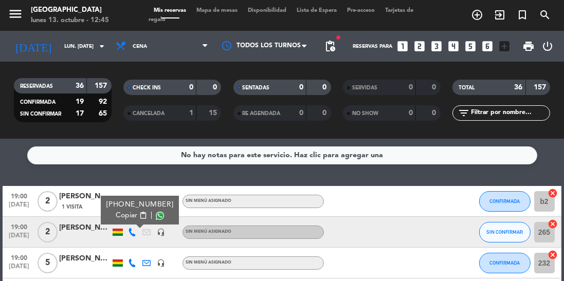
click at [156, 212] on span at bounding box center [160, 216] width 8 height 8
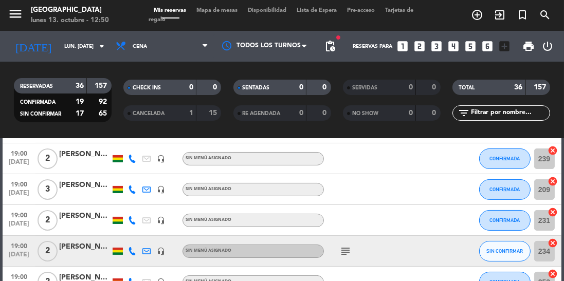
scroll to position [247, 0]
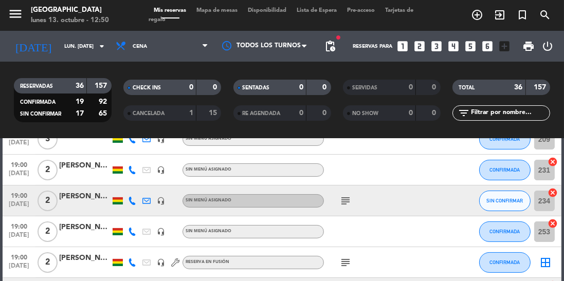
click at [133, 197] on icon at bounding box center [132, 201] width 8 height 8
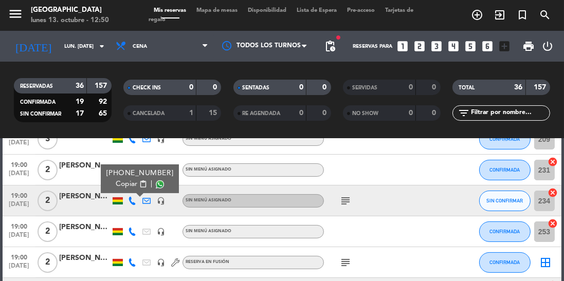
click at [156, 181] on span at bounding box center [160, 185] width 8 height 8
click at [501, 198] on span "SIN CONFIRMAR" at bounding box center [505, 201] width 37 height 6
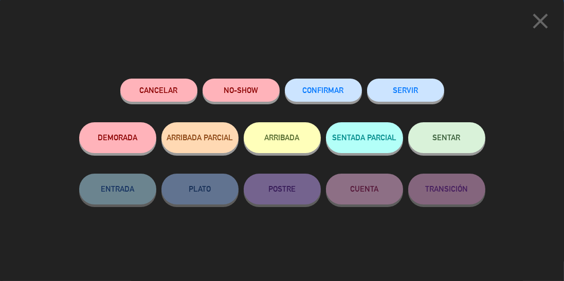
click at [324, 92] on span "CONFIRMAR" at bounding box center [323, 90] width 41 height 9
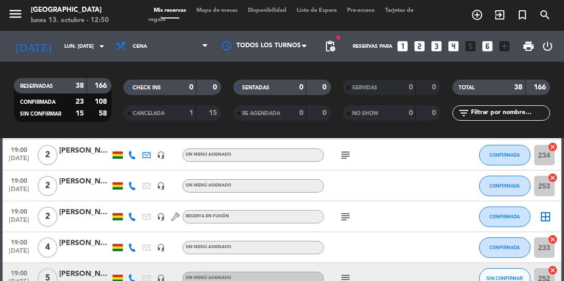
scroll to position [404, 0]
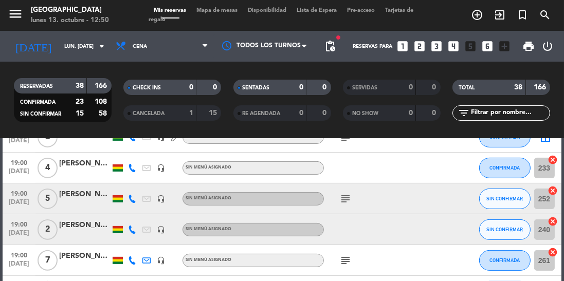
click at [130, 195] on icon at bounding box center [132, 199] width 8 height 8
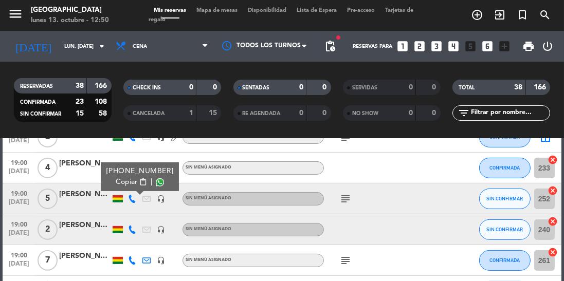
click at [156, 179] on span at bounding box center [160, 183] width 8 height 8
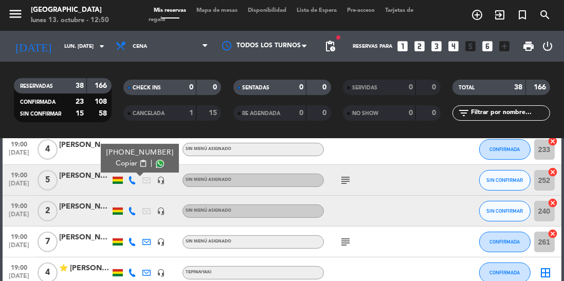
scroll to position [427, 0]
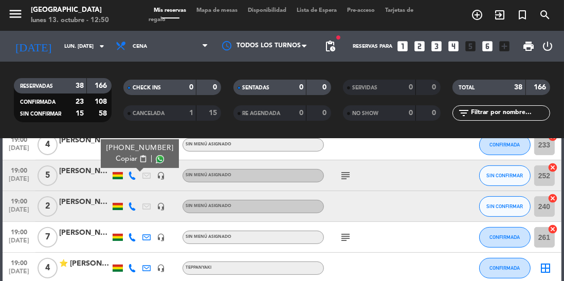
click at [129, 203] on icon at bounding box center [132, 207] width 8 height 8
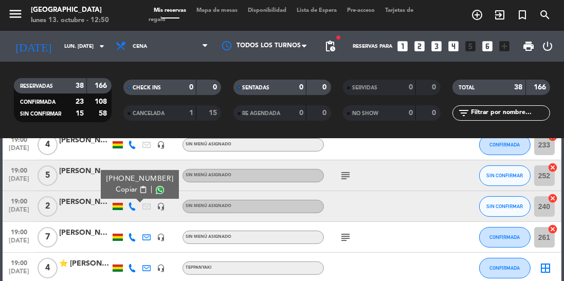
click at [156, 186] on span at bounding box center [160, 190] width 8 height 8
click at [503, 204] on span "SIN CONFIRMAR" at bounding box center [505, 207] width 37 height 6
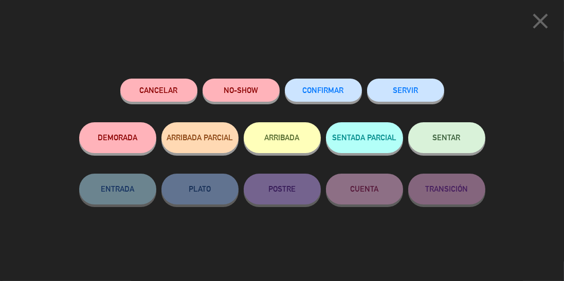
click at [322, 87] on span "CONFIRMAR" at bounding box center [323, 90] width 41 height 9
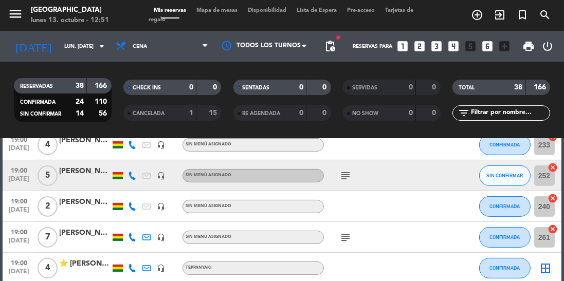
click at [121, 234] on div at bounding box center [118, 237] width 10 height 7
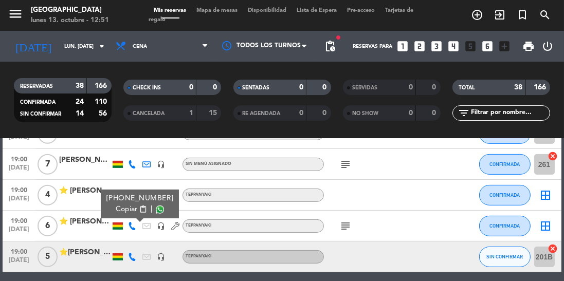
scroll to position [510, 0]
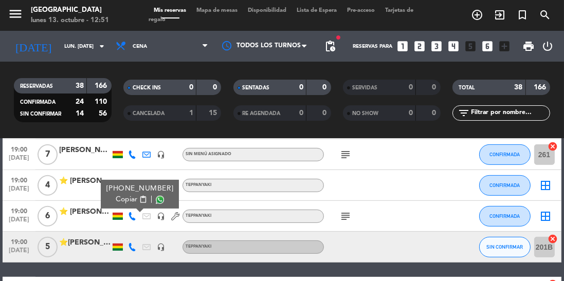
click at [156, 196] on span at bounding box center [160, 200] width 8 height 8
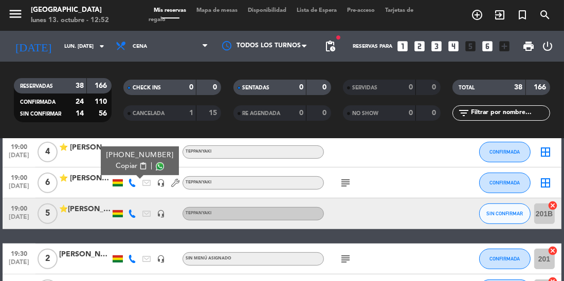
scroll to position [556, 0]
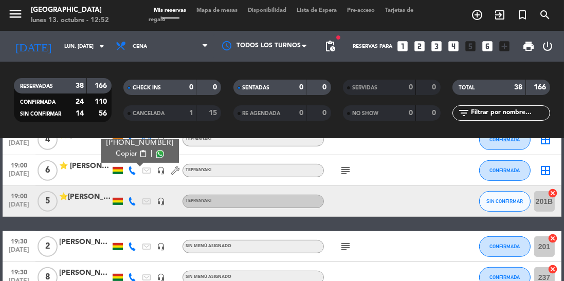
click at [134, 198] on icon at bounding box center [132, 202] width 8 height 8
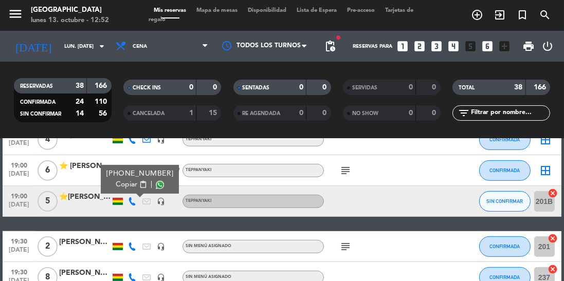
click at [149, 198] on icon at bounding box center [146, 202] width 8 height 8
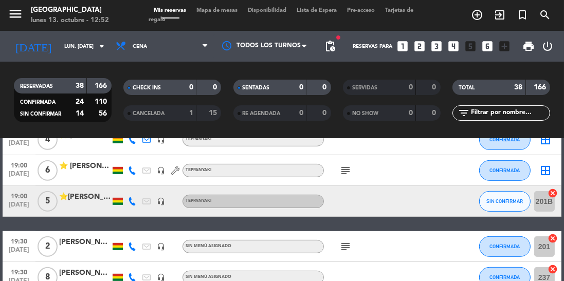
click at [131, 198] on icon at bounding box center [132, 202] width 8 height 8
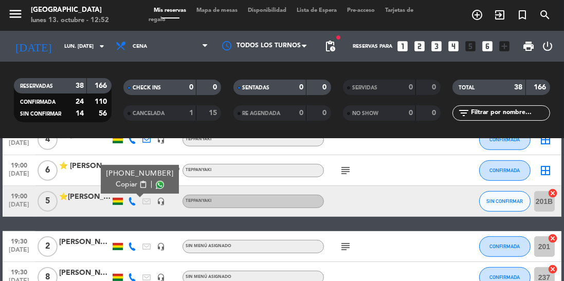
click at [148, 198] on icon at bounding box center [146, 202] width 8 height 8
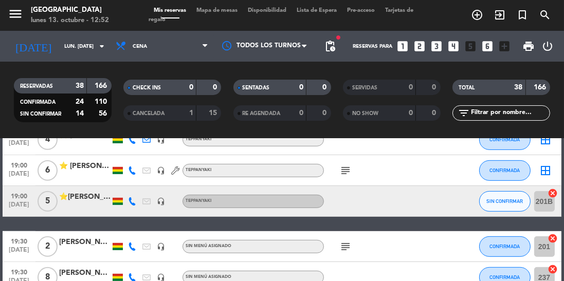
click at [130, 198] on icon at bounding box center [132, 202] width 8 height 8
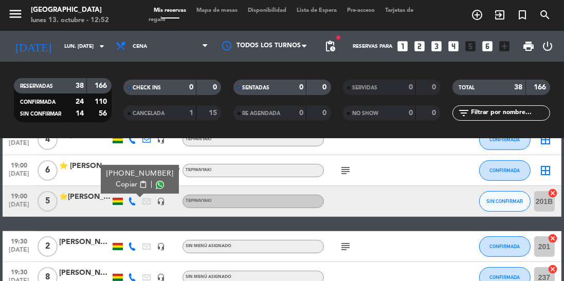
click at [156, 181] on span at bounding box center [160, 185] width 8 height 8
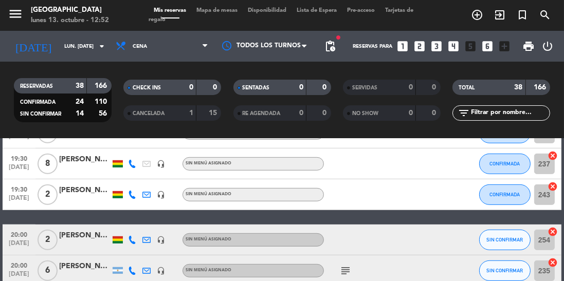
scroll to position [677, 0]
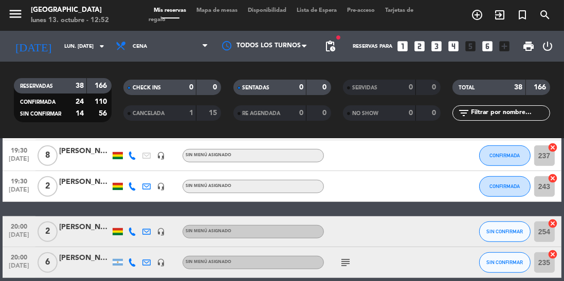
click at [121, 228] on div at bounding box center [118, 231] width 10 height 7
click at [133, 228] on icon at bounding box center [132, 232] width 8 height 8
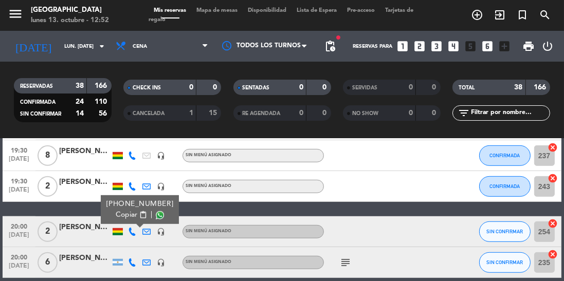
click at [156, 211] on span at bounding box center [160, 215] width 8 height 8
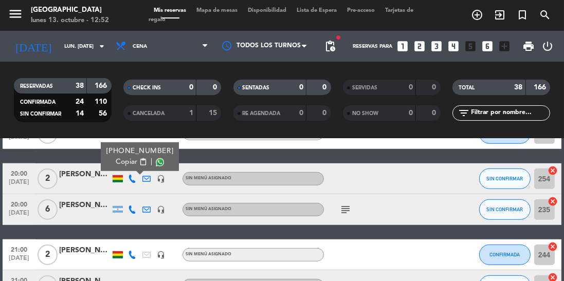
click at [133, 206] on icon at bounding box center [132, 210] width 8 height 8
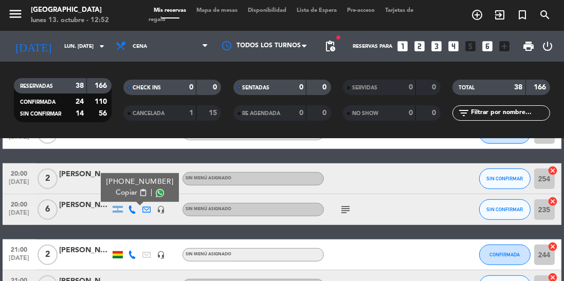
click at [156, 189] on span at bounding box center [160, 193] width 8 height 8
click at [132, 281] on icon at bounding box center [132, 286] width 8 height 8
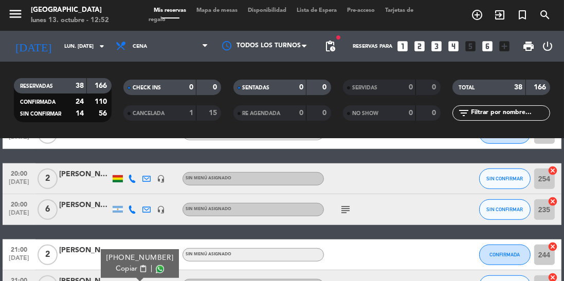
click at [156, 265] on span at bounding box center [160, 269] width 8 height 8
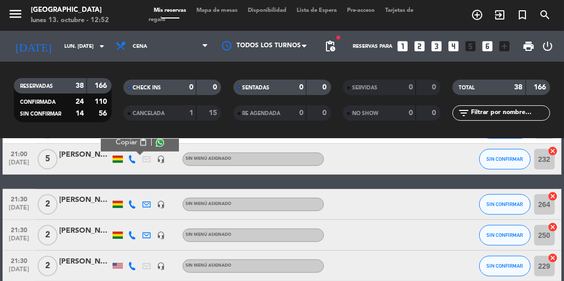
scroll to position [877, 0]
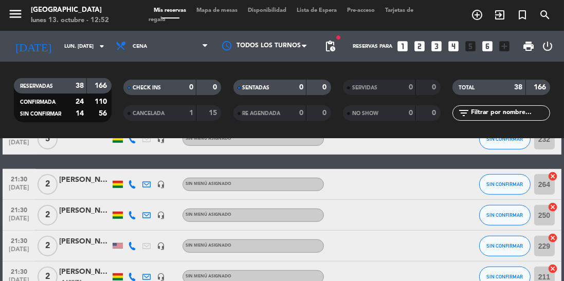
click at [132, 181] on icon at bounding box center [132, 185] width 8 height 8
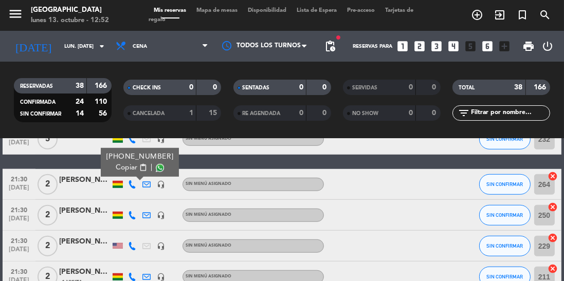
click at [156, 164] on span at bounding box center [160, 168] width 8 height 8
click at [131, 211] on icon at bounding box center [132, 215] width 8 height 8
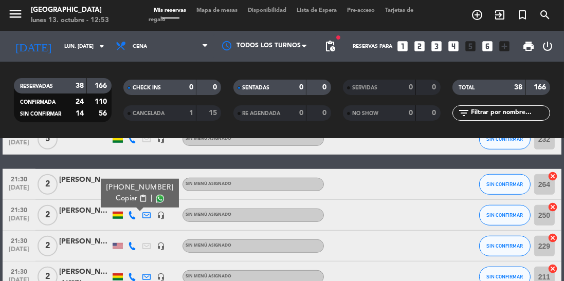
click at [156, 195] on span at bounding box center [160, 199] width 8 height 8
click at [132, 211] on icon at bounding box center [132, 215] width 8 height 8
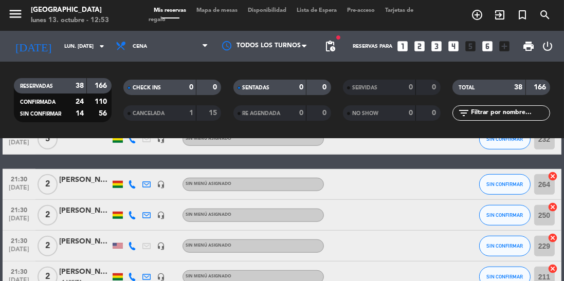
click at [130, 211] on icon at bounding box center [132, 215] width 8 height 8
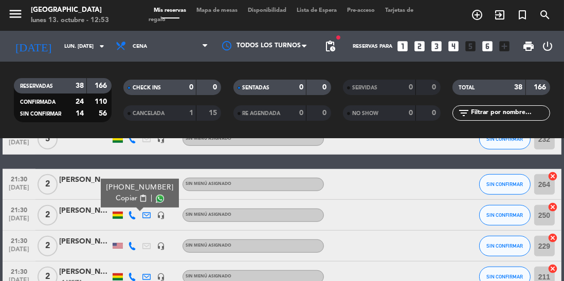
click at [156, 195] on span at bounding box center [160, 199] width 8 height 8
click at [130, 242] on icon at bounding box center [132, 246] width 8 height 8
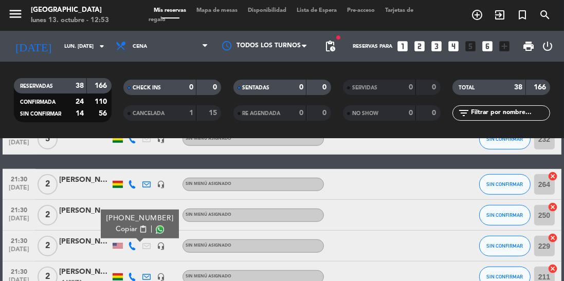
click at [156, 226] on span at bounding box center [160, 230] width 8 height 8
click at [130, 273] on icon at bounding box center [132, 277] width 8 height 8
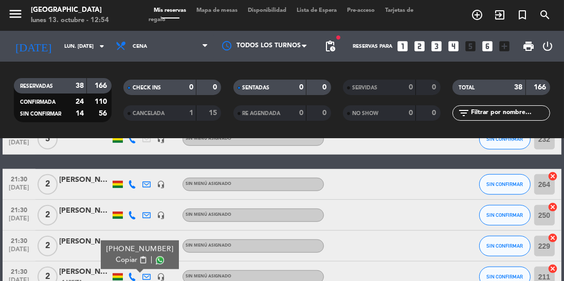
click at [156, 257] on span at bounding box center [160, 261] width 8 height 8
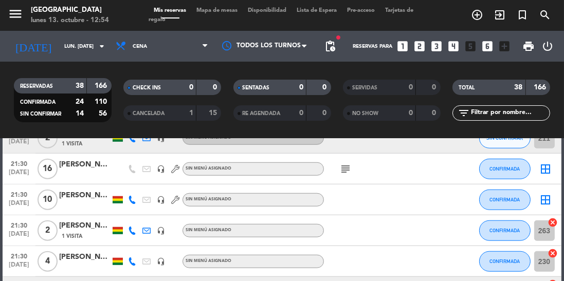
scroll to position [1023, 0]
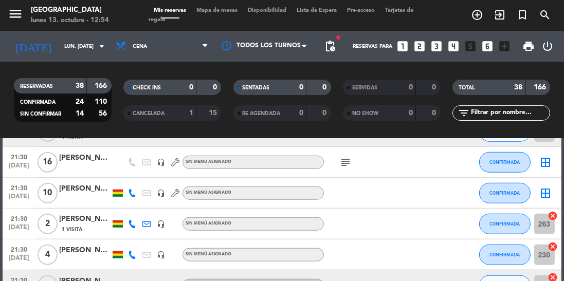
click at [130, 281] on icon at bounding box center [132, 286] width 8 height 8
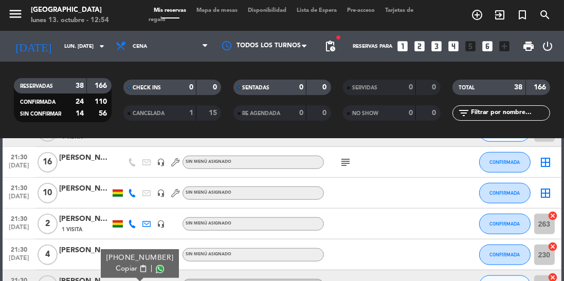
click at [156, 265] on span at bounding box center [160, 269] width 8 height 8
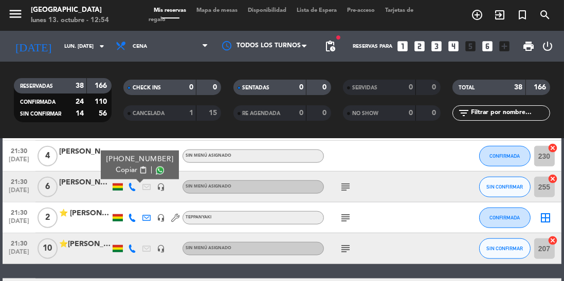
scroll to position [1128, 0]
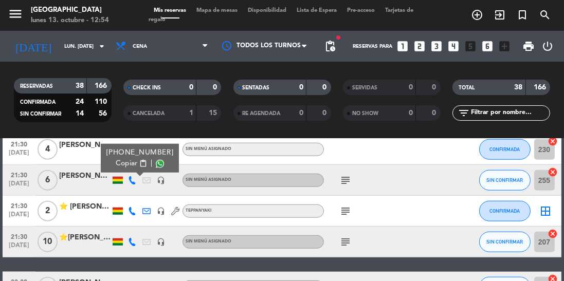
click at [132, 238] on icon at bounding box center [132, 242] width 8 height 8
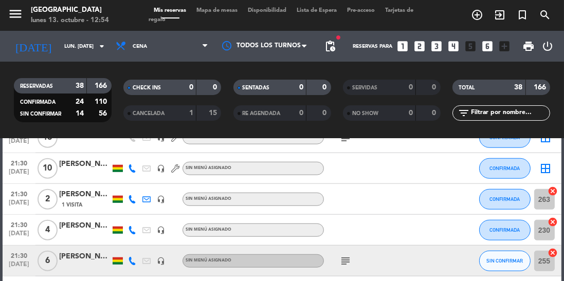
scroll to position [1046, 0]
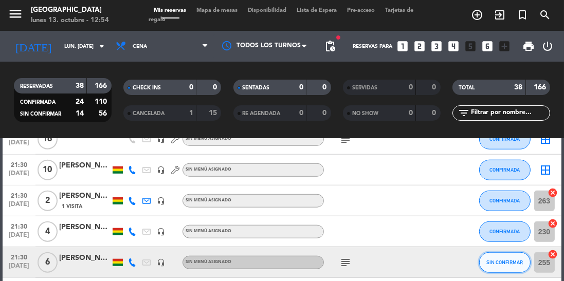
click at [495, 253] on button "SIN CONFIRMAR" at bounding box center [504, 263] width 51 height 21
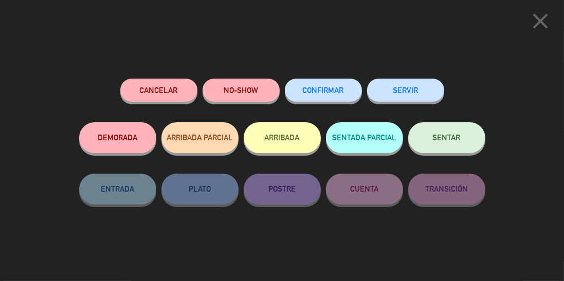
click at [318, 91] on span "CONFIRMAR" at bounding box center [323, 90] width 41 height 9
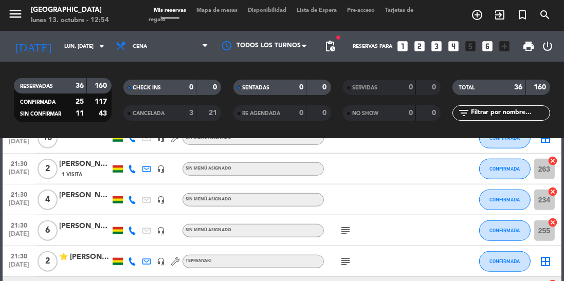
scroll to position [1075, 0]
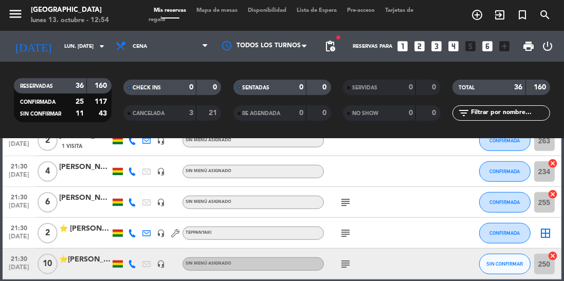
click at [131, 260] on icon at bounding box center [132, 264] width 8 height 8
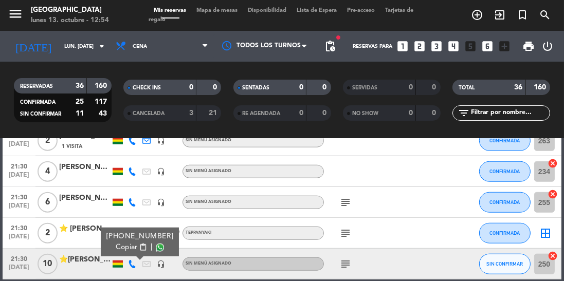
click at [156, 244] on span at bounding box center [160, 248] width 8 height 8
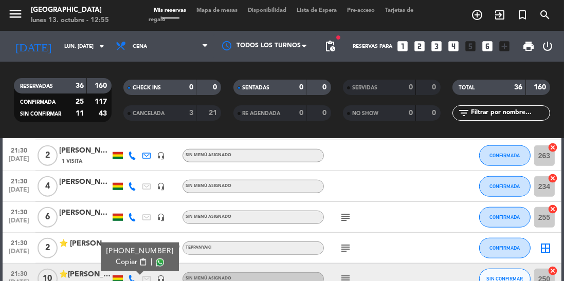
scroll to position [1058, 0]
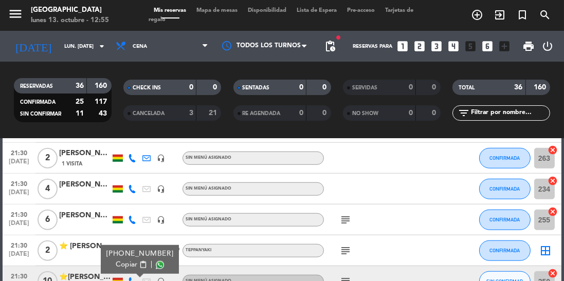
click at [156, 261] on span at bounding box center [160, 265] width 8 height 8
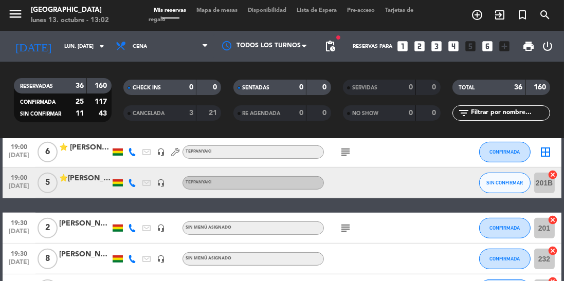
scroll to position [548, 0]
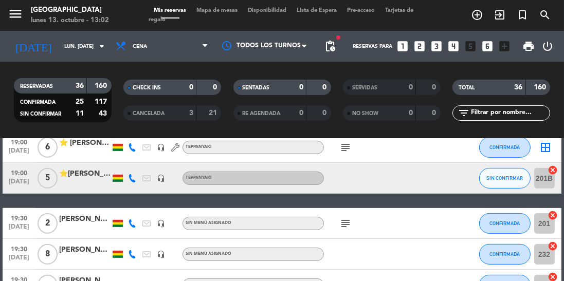
click at [130, 174] on icon at bounding box center [132, 178] width 8 height 8
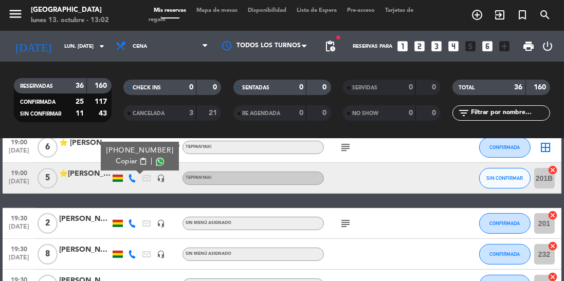
click at [156, 158] on span at bounding box center [160, 162] width 8 height 8
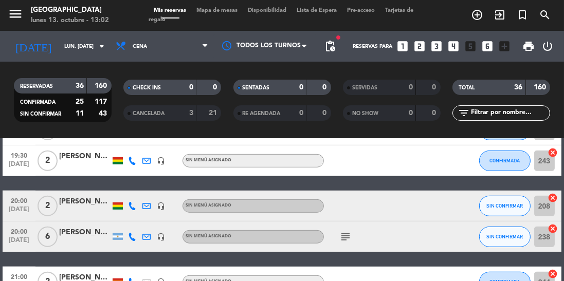
scroll to position [671, 0]
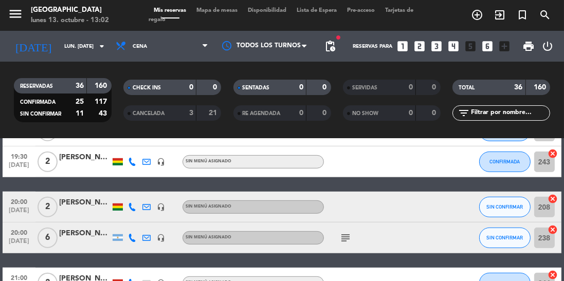
click at [132, 203] on icon at bounding box center [132, 207] width 8 height 8
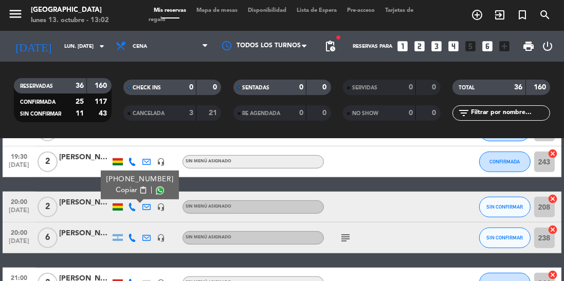
click at [156, 187] on span at bounding box center [160, 191] width 8 height 8
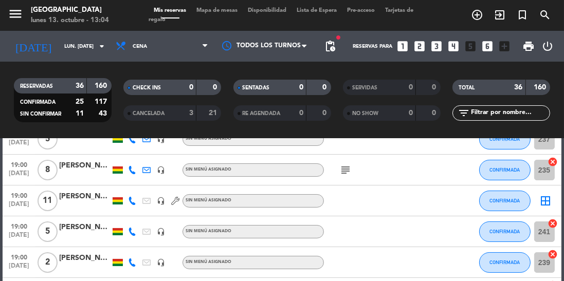
scroll to position [0, 0]
